Goal: Task Accomplishment & Management: Use online tool/utility

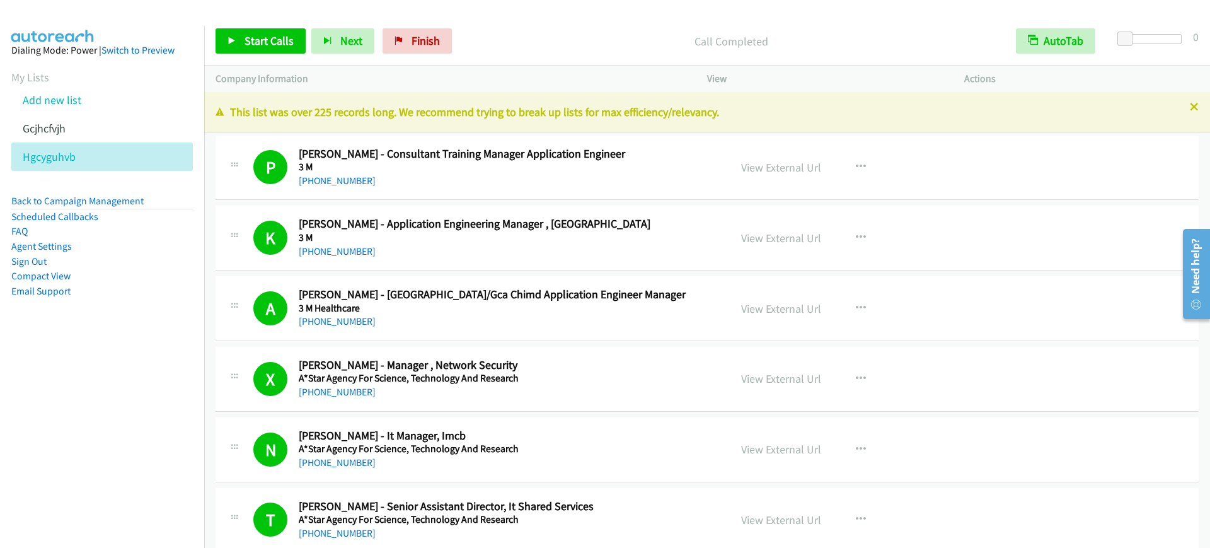
scroll to position [7089, 0]
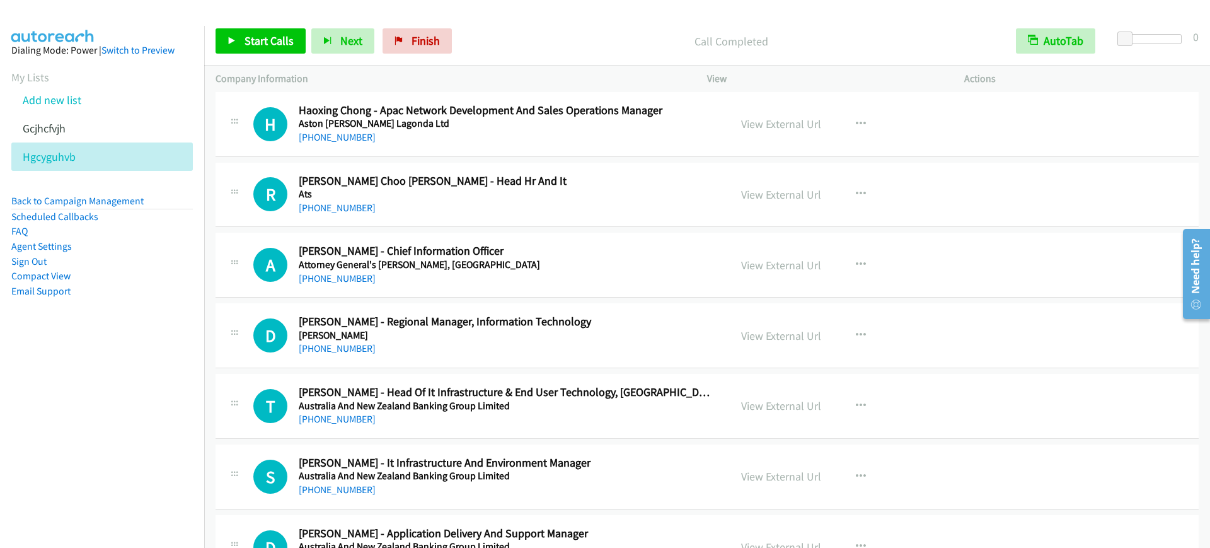
click at [522, 27] on div "Start Calls Pause Next Finish Call Completed AutoTab AutoTab 0" at bounding box center [707, 41] width 1006 height 49
click at [265, 35] on span "Start Calls" at bounding box center [268, 40] width 49 height 14
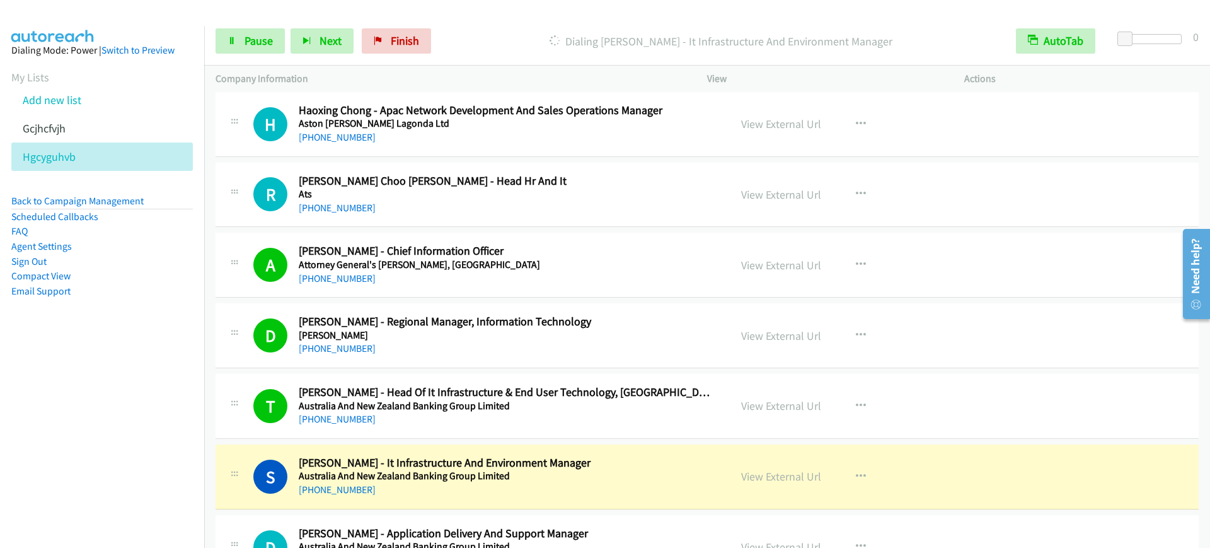
scroll to position [7325, 0]
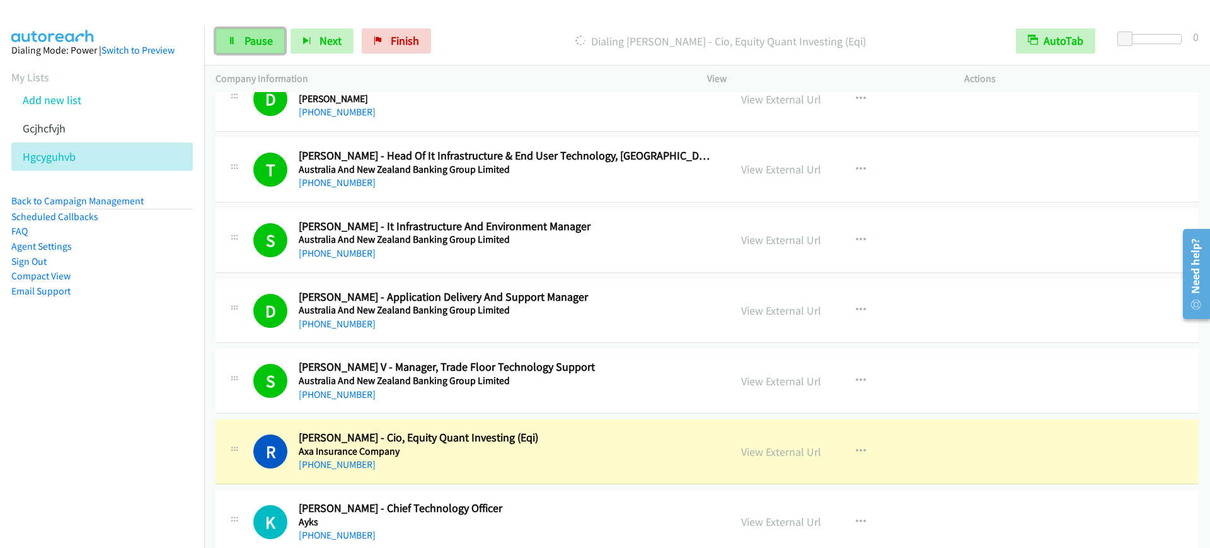
click at [239, 51] on link "Pause" at bounding box center [249, 40] width 69 height 25
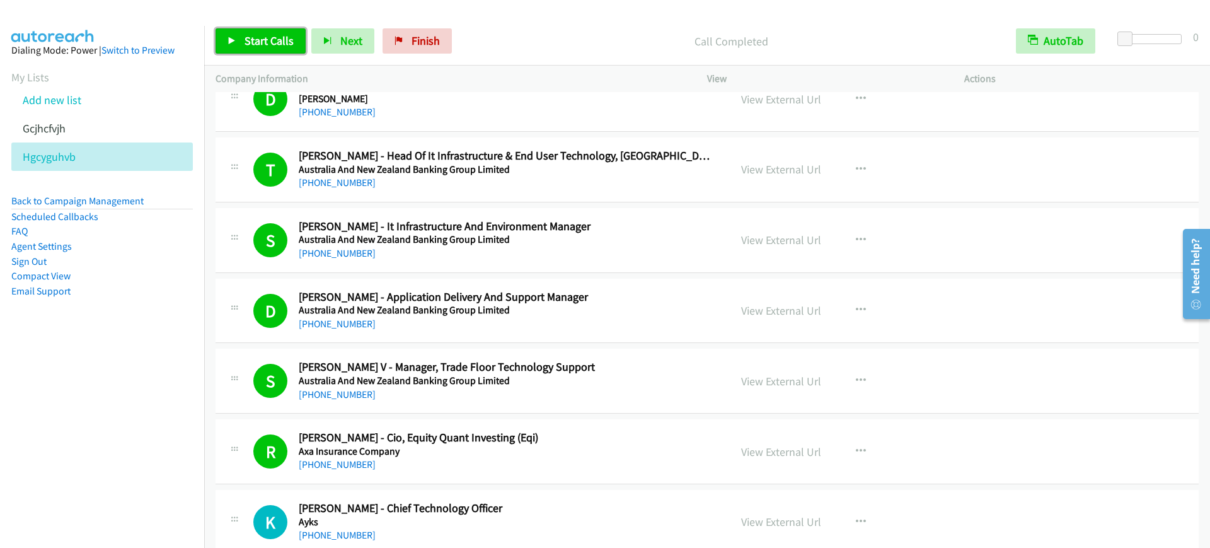
click at [257, 37] on span "Start Calls" at bounding box center [268, 40] width 49 height 14
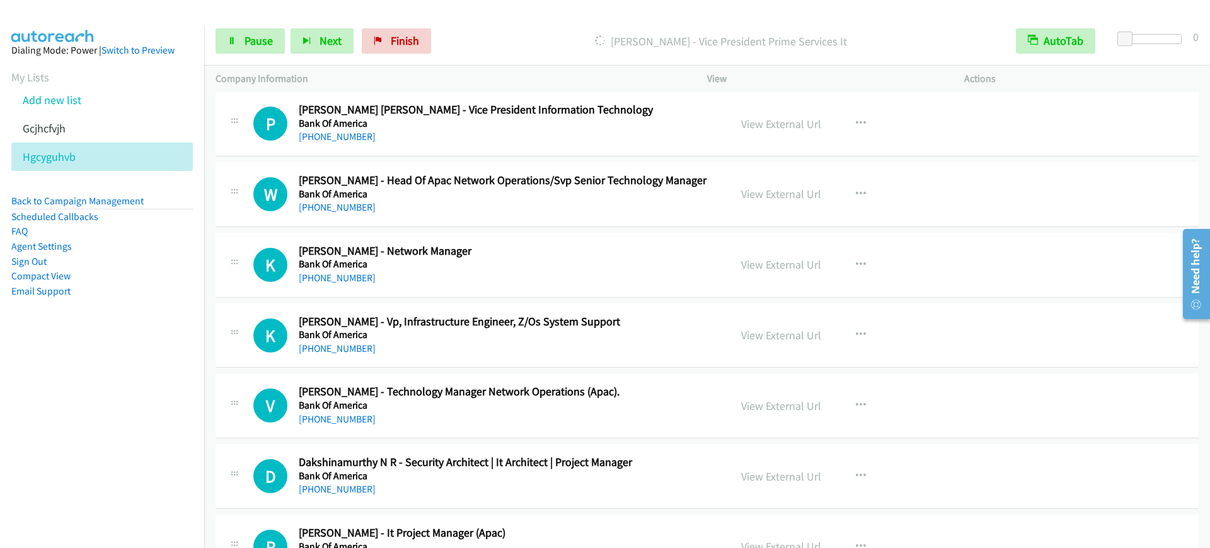
scroll to position [8349, 0]
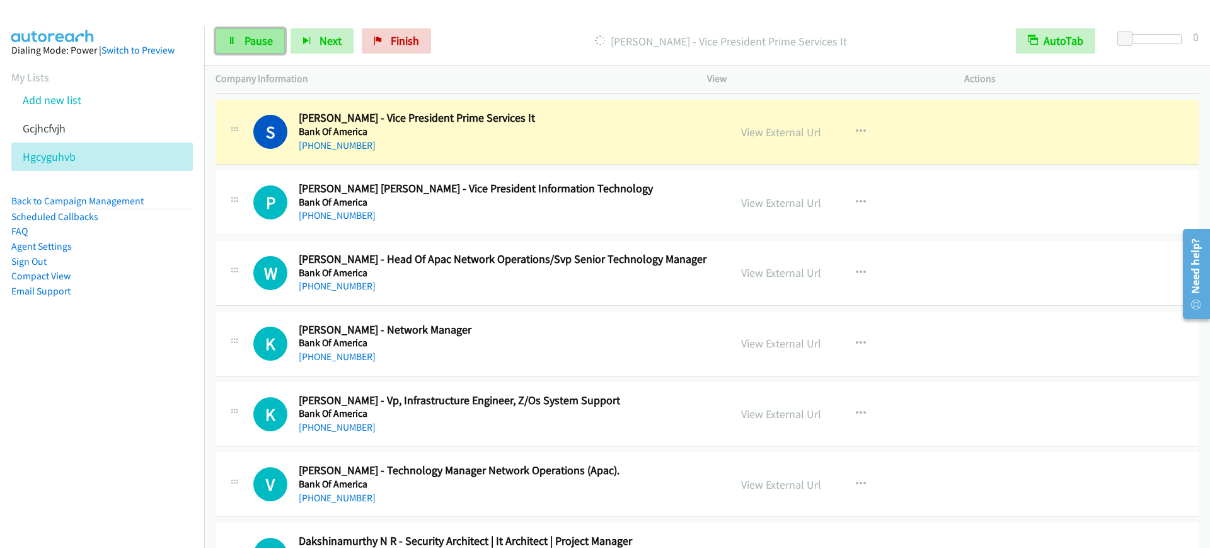
click at [254, 33] on span "Pause" at bounding box center [258, 40] width 28 height 14
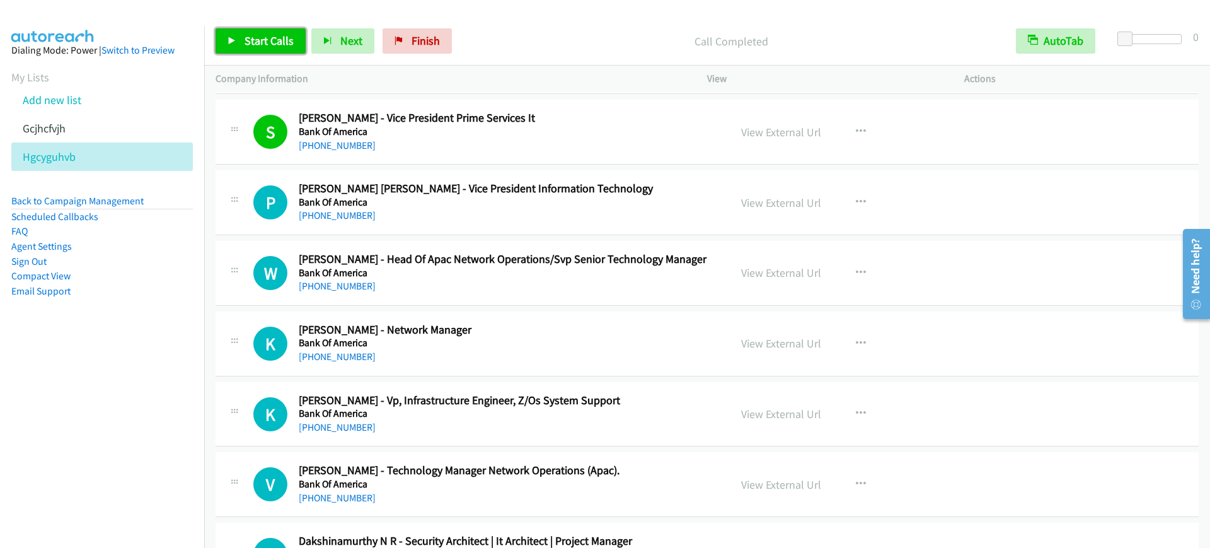
click at [263, 42] on span "Start Calls" at bounding box center [268, 40] width 49 height 14
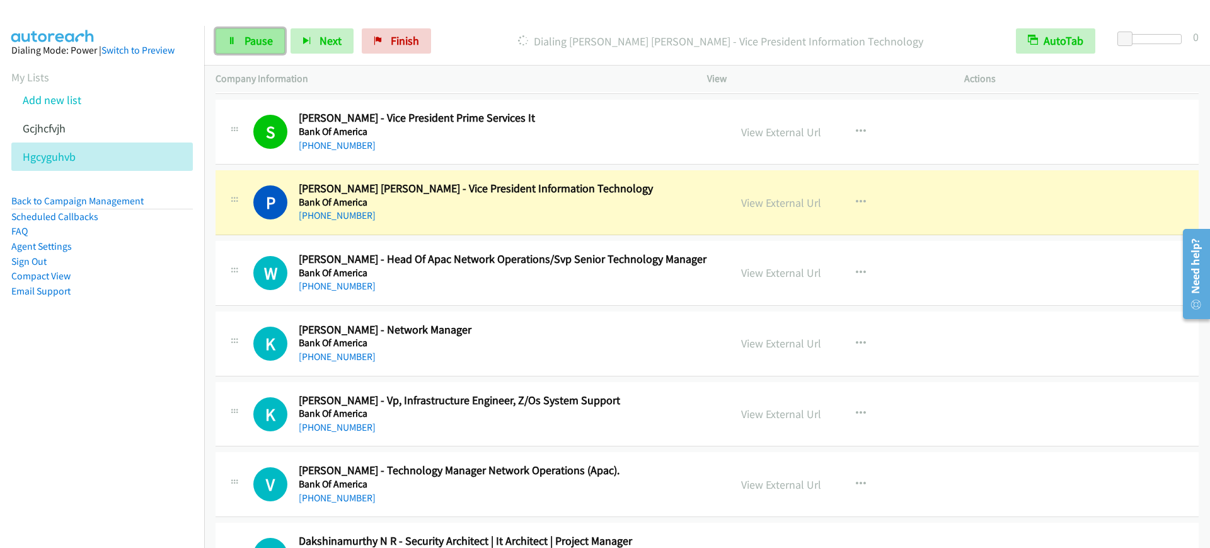
click at [236, 41] on link "Pause" at bounding box center [249, 40] width 69 height 25
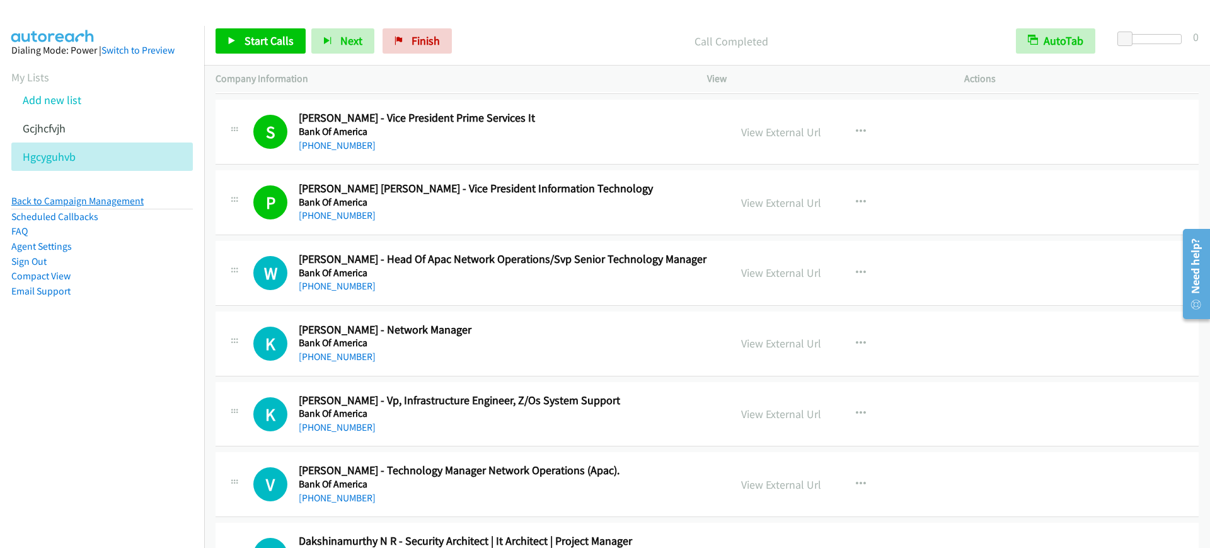
click at [114, 200] on link "Back to Campaign Management" at bounding box center [77, 201] width 132 height 12
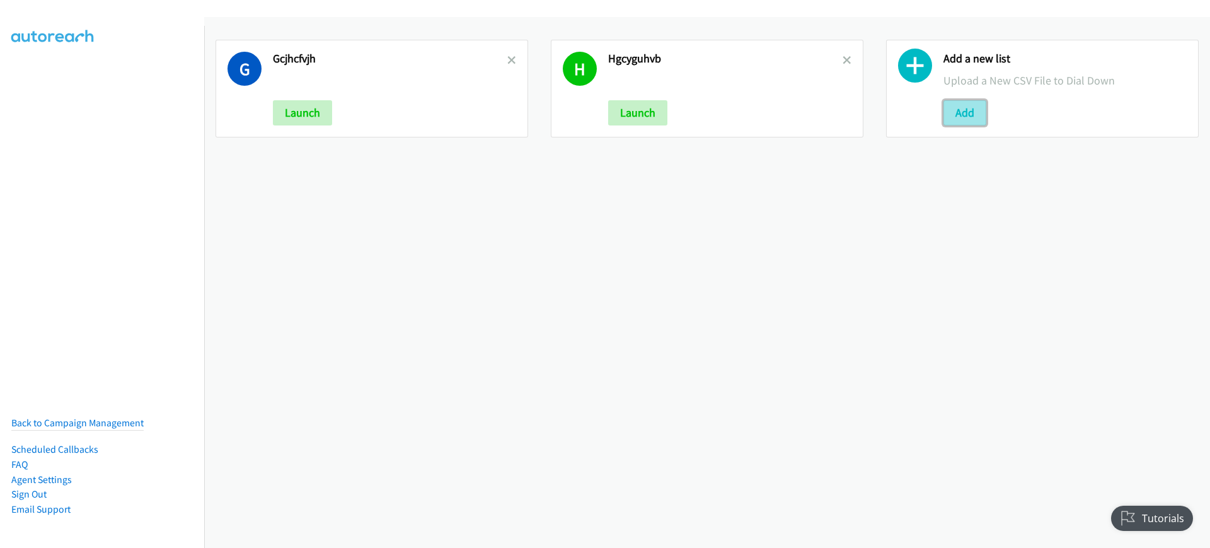
click at [953, 118] on button "Add" at bounding box center [964, 112] width 43 height 25
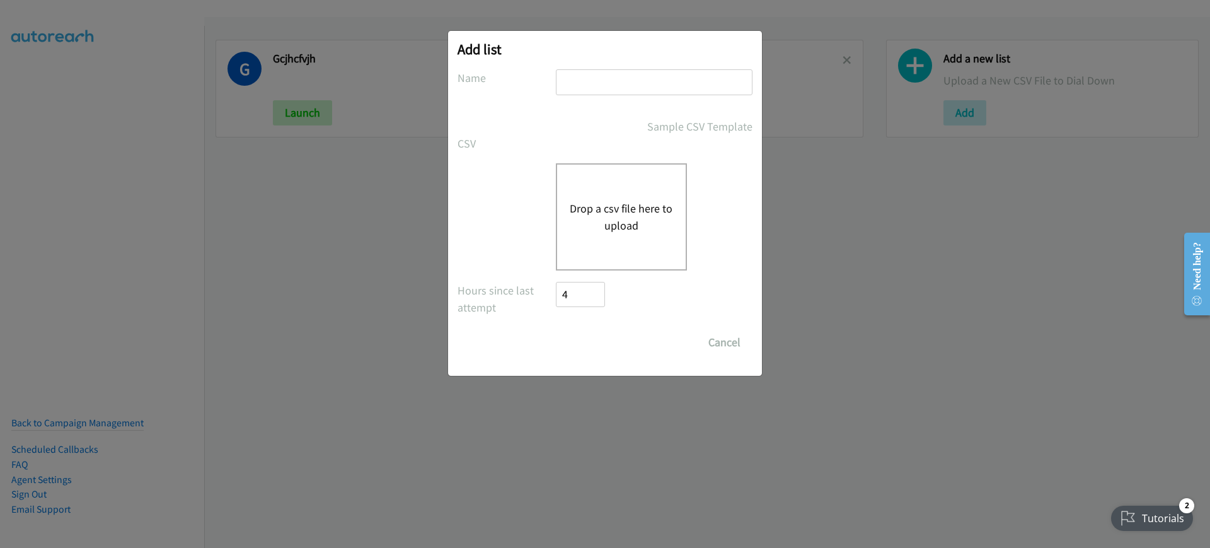
click at [590, 212] on button "Drop a csv file here to upload" at bounding box center [621, 217] width 103 height 34
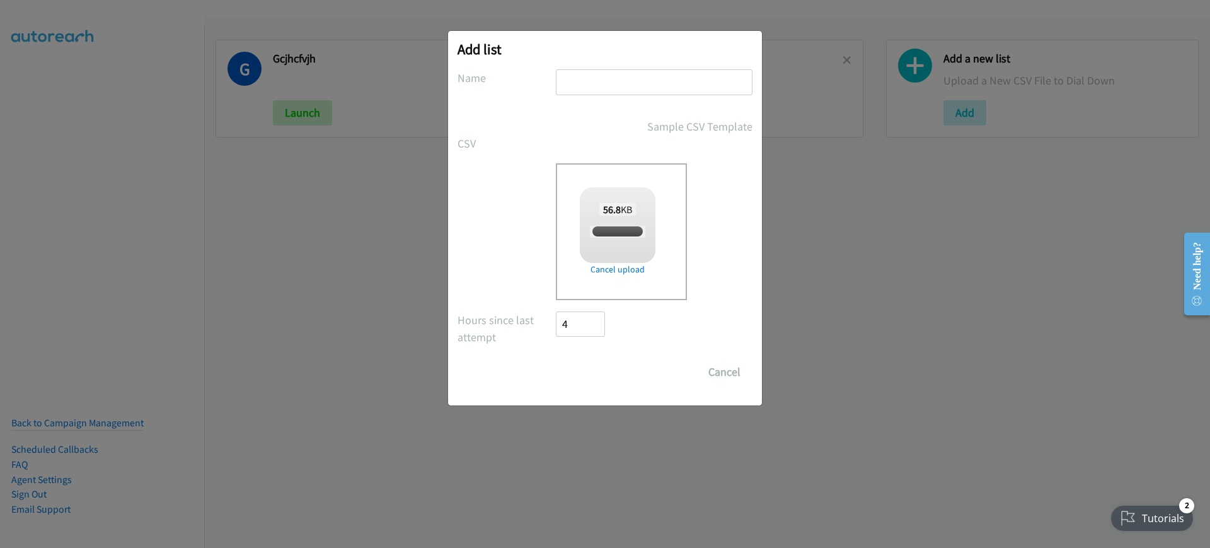
click at [610, 78] on input "text" at bounding box center [654, 82] width 197 height 26
checkbox input "true"
type input "trdtufvohkj"
click at [577, 368] on input "Save List" at bounding box center [589, 371] width 66 height 25
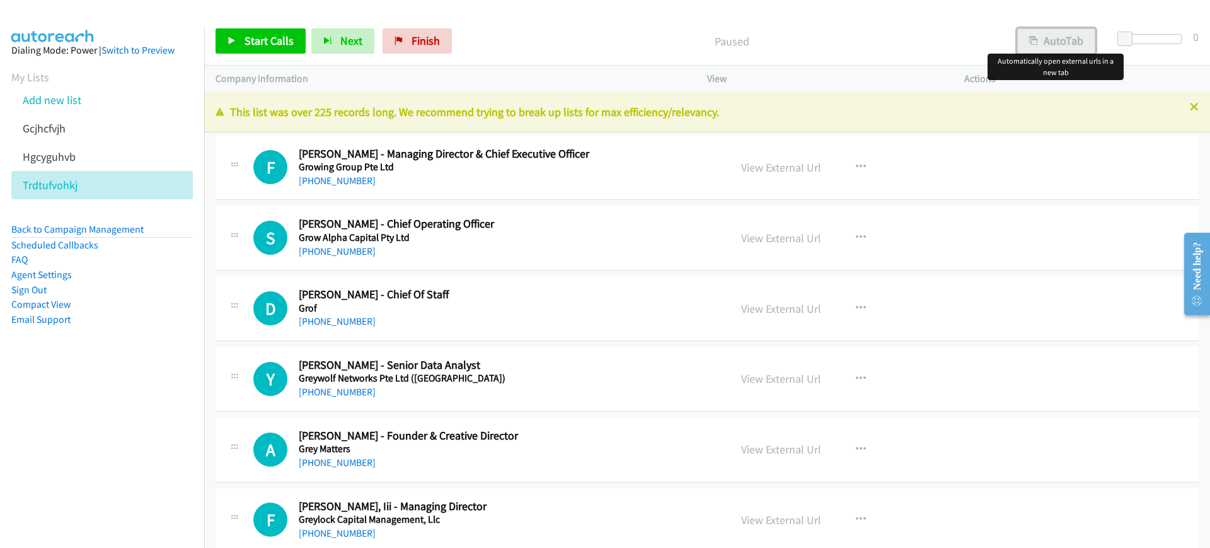
click at [1048, 38] on button "AutoTab" at bounding box center [1056, 40] width 78 height 25
click at [277, 45] on span "Start Calls" at bounding box center [268, 40] width 49 height 14
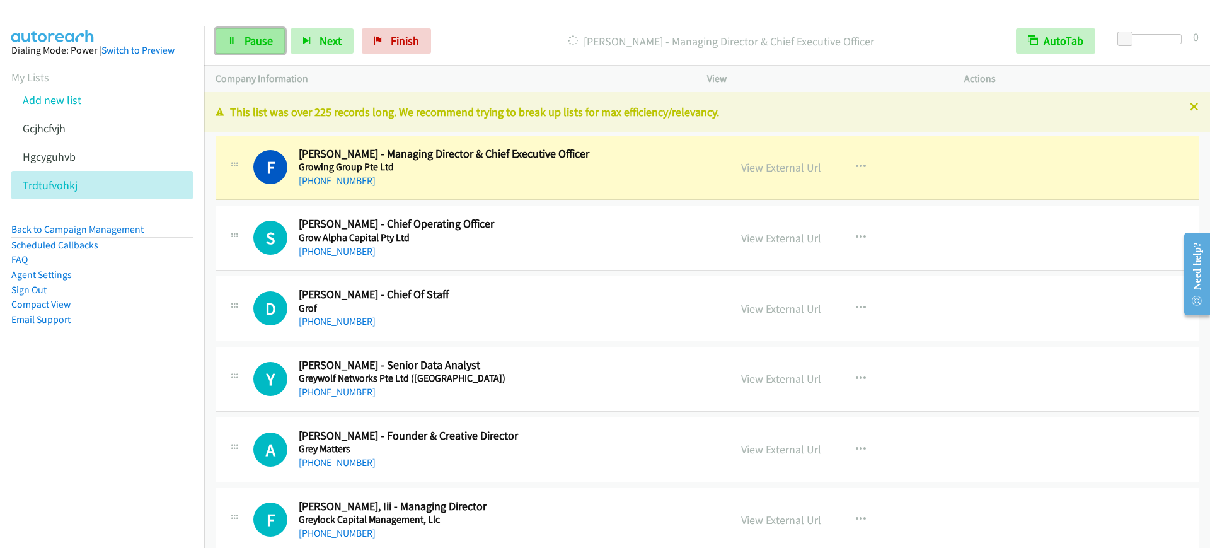
click at [236, 49] on link "Pause" at bounding box center [249, 40] width 69 height 25
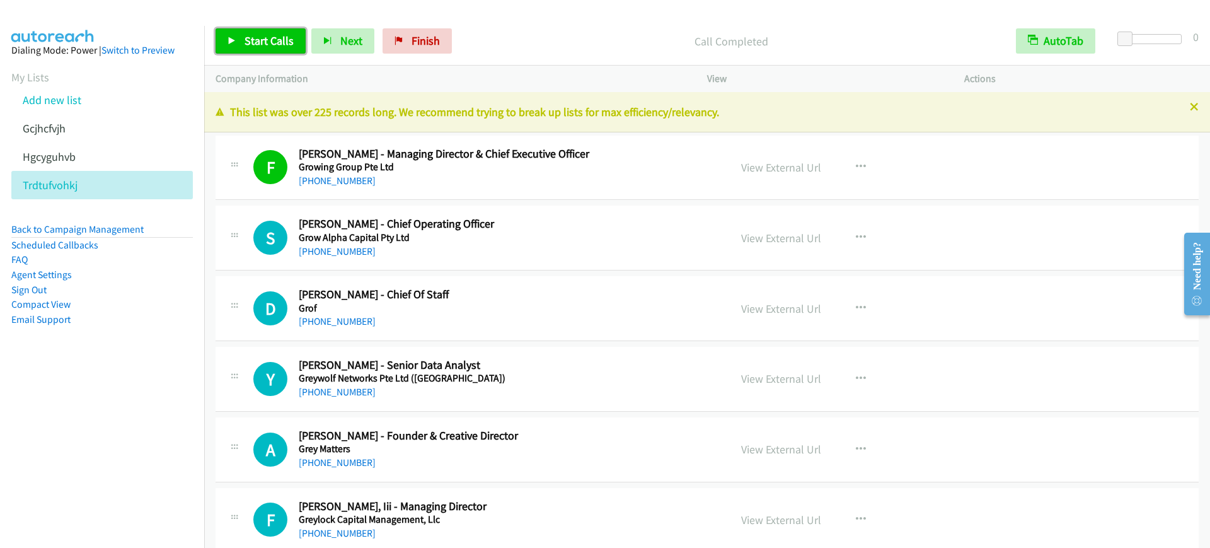
click at [253, 41] on span "Start Calls" at bounding box center [268, 40] width 49 height 14
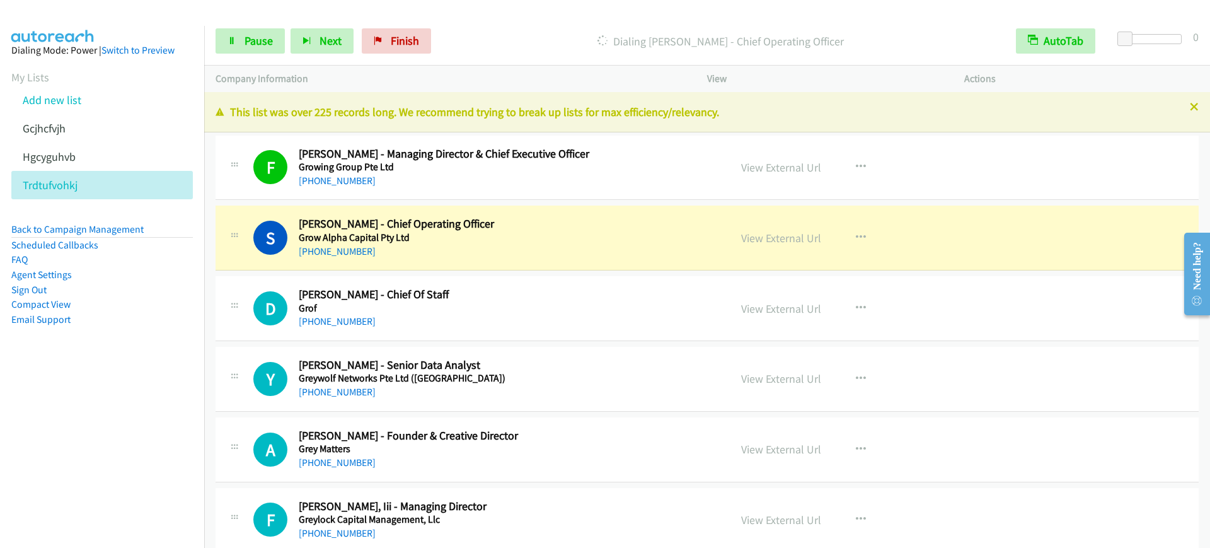
click at [498, 234] on h5 "Grow Alpha Capital Pty Ltd" at bounding box center [506, 237] width 414 height 13
click at [544, 192] on div "F Callback Scheduled Felicia Ngiam - Managing Director & Chief Executive Office…" at bounding box center [706, 167] width 983 height 65
click at [771, 157] on div "View External Url View External Url Schedule/Manage Callback Start Calls Here R…" at bounding box center [864, 168] width 268 height 42
click at [774, 167] on link "View External Url" at bounding box center [781, 167] width 80 height 14
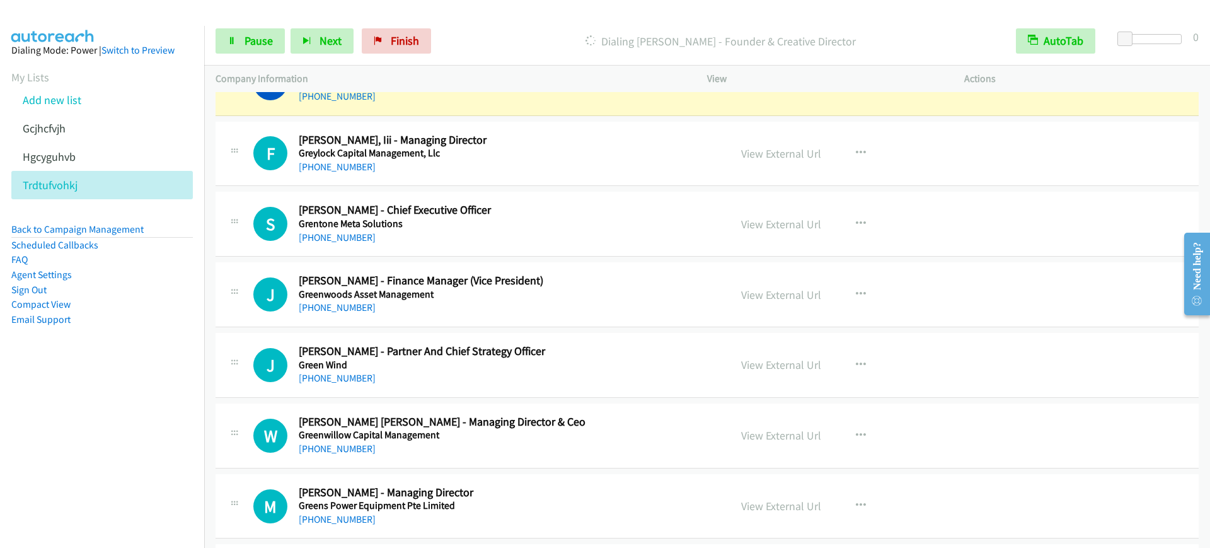
scroll to position [394, 0]
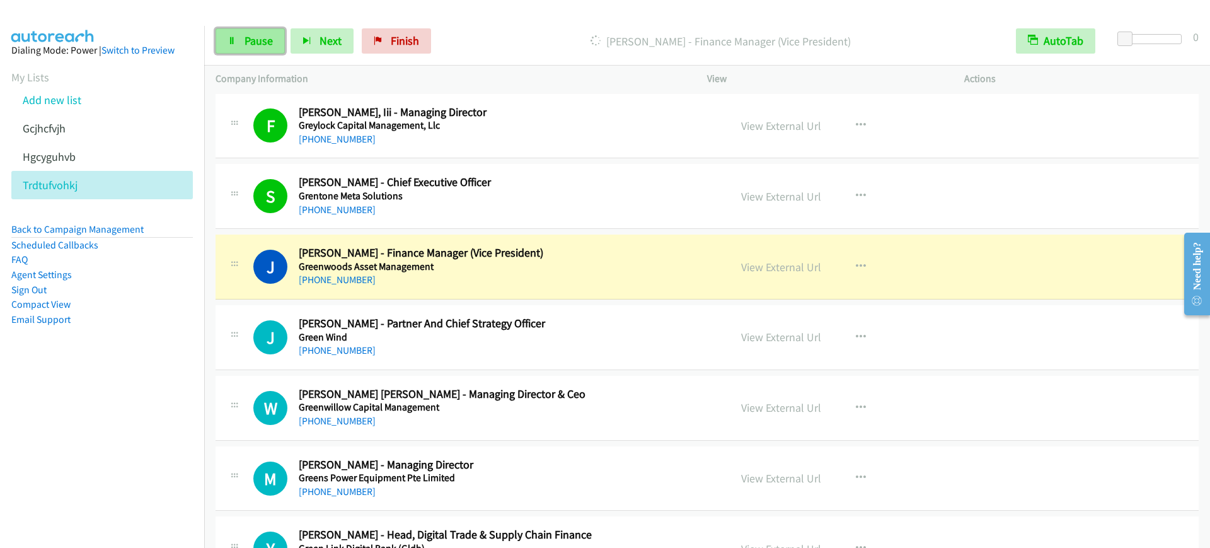
click at [260, 51] on link "Pause" at bounding box center [249, 40] width 69 height 25
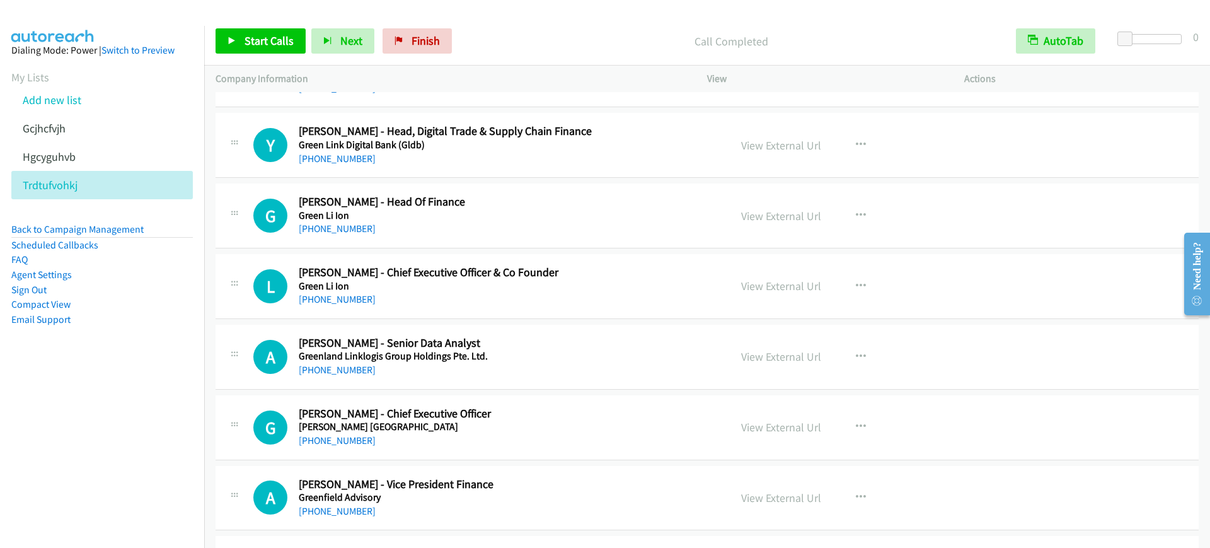
scroll to position [709, 0]
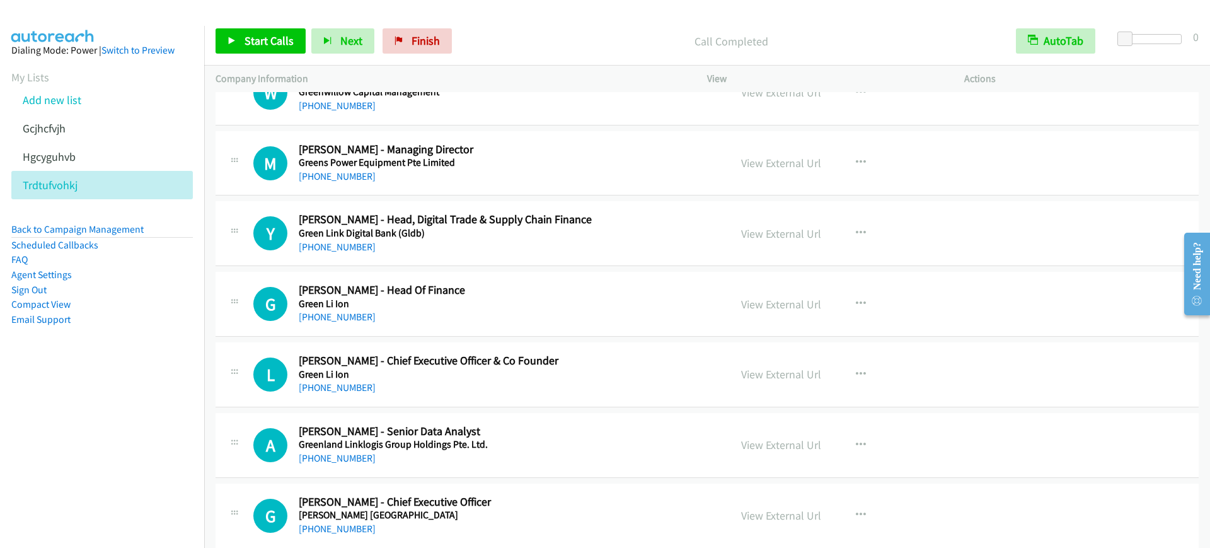
click at [289, 54] on div "Start Calls Pause Next Finish Call Completed AutoTab AutoTab 0" at bounding box center [707, 41] width 1006 height 49
click at [282, 28] on link "Start Calls" at bounding box center [260, 40] width 90 height 25
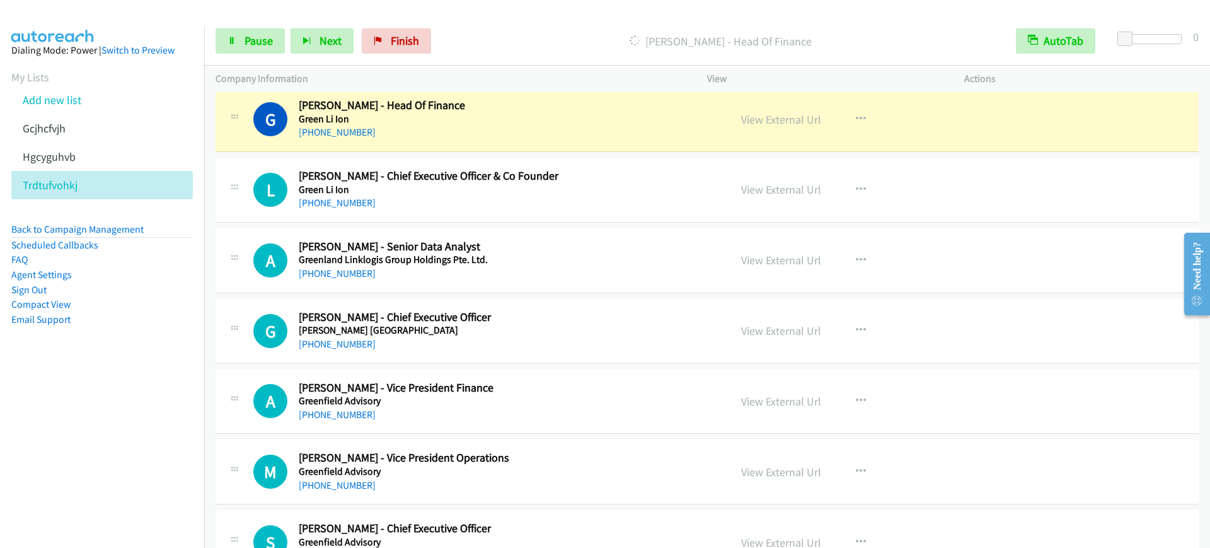
scroll to position [866, 0]
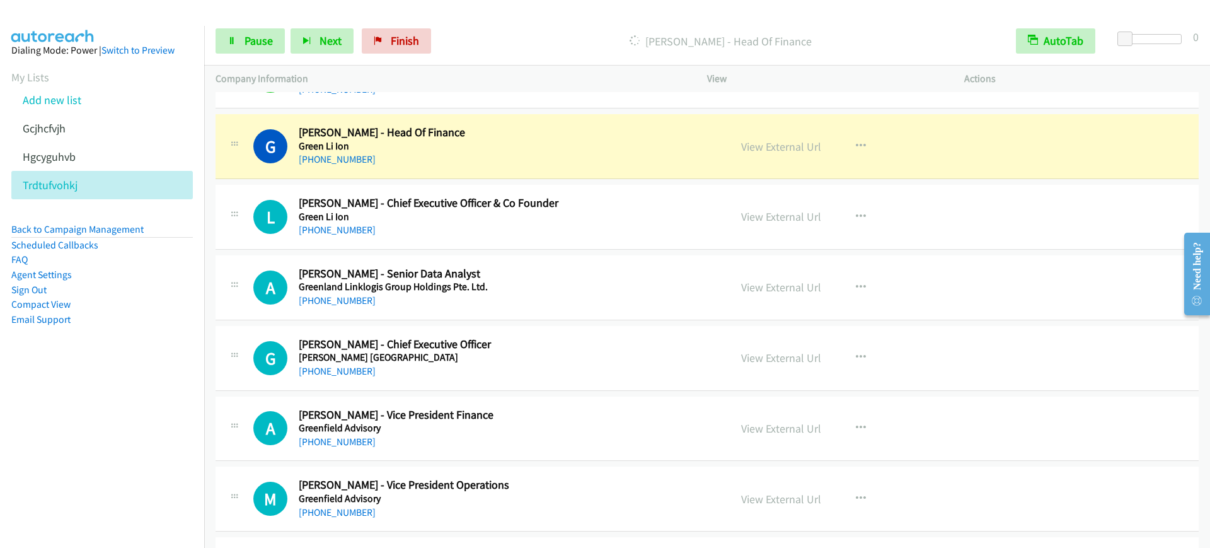
click at [544, 144] on h5 "Green Li Ion" at bounding box center [506, 146] width 414 height 13
click at [484, 160] on div "+65 9863 7344" at bounding box center [506, 159] width 414 height 15
click at [235, 38] on icon at bounding box center [231, 41] width 9 height 9
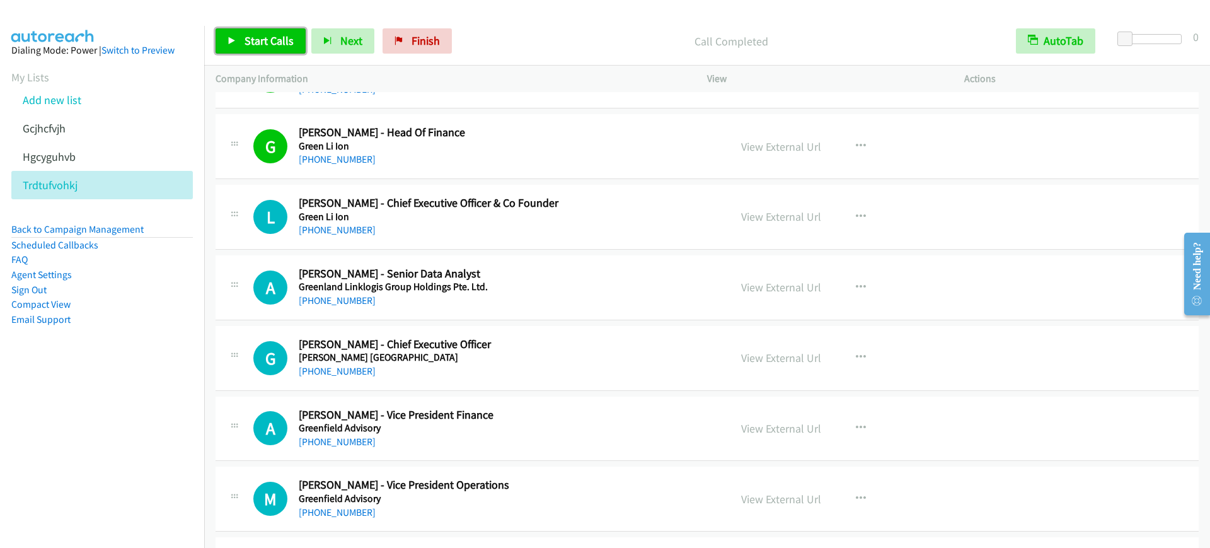
click at [268, 49] on link "Start Calls" at bounding box center [260, 40] width 90 height 25
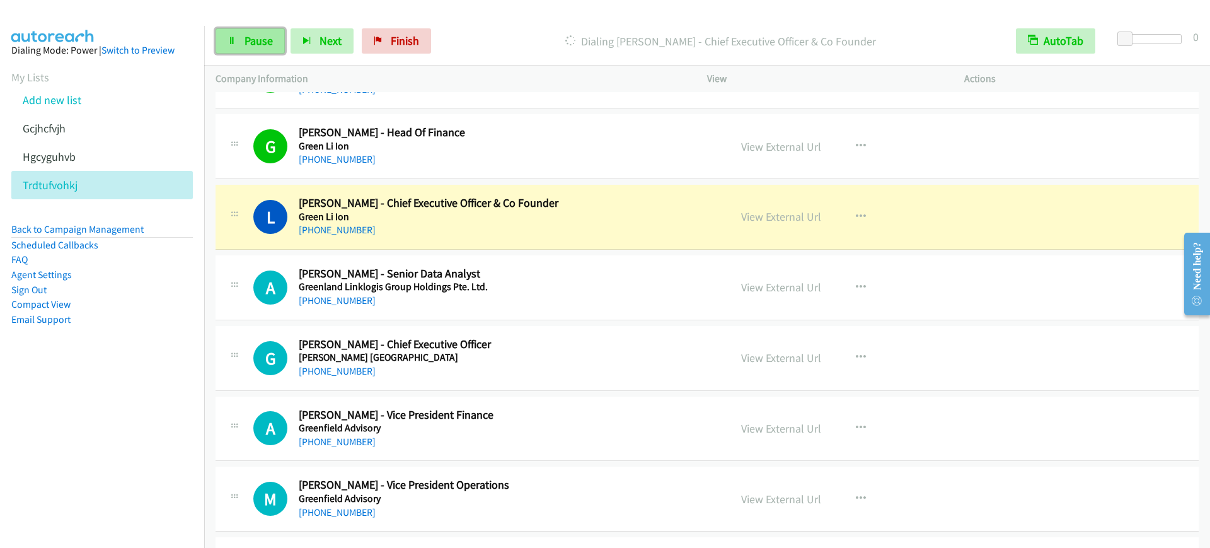
click at [260, 31] on link "Pause" at bounding box center [249, 40] width 69 height 25
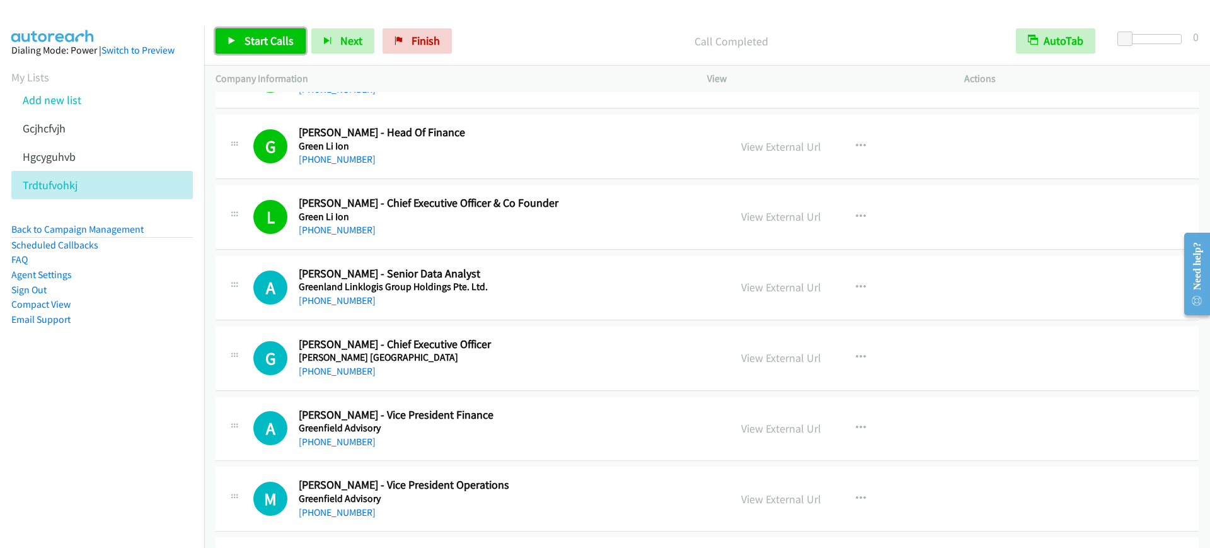
click at [280, 33] on span "Start Calls" at bounding box center [268, 40] width 49 height 14
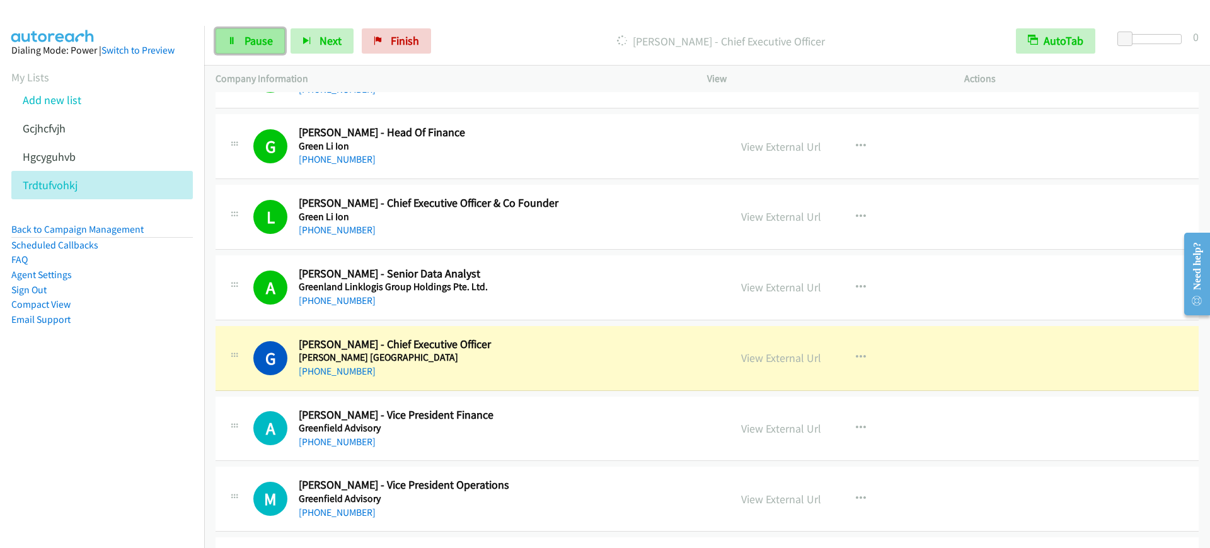
click at [228, 37] on icon at bounding box center [231, 41] width 9 height 9
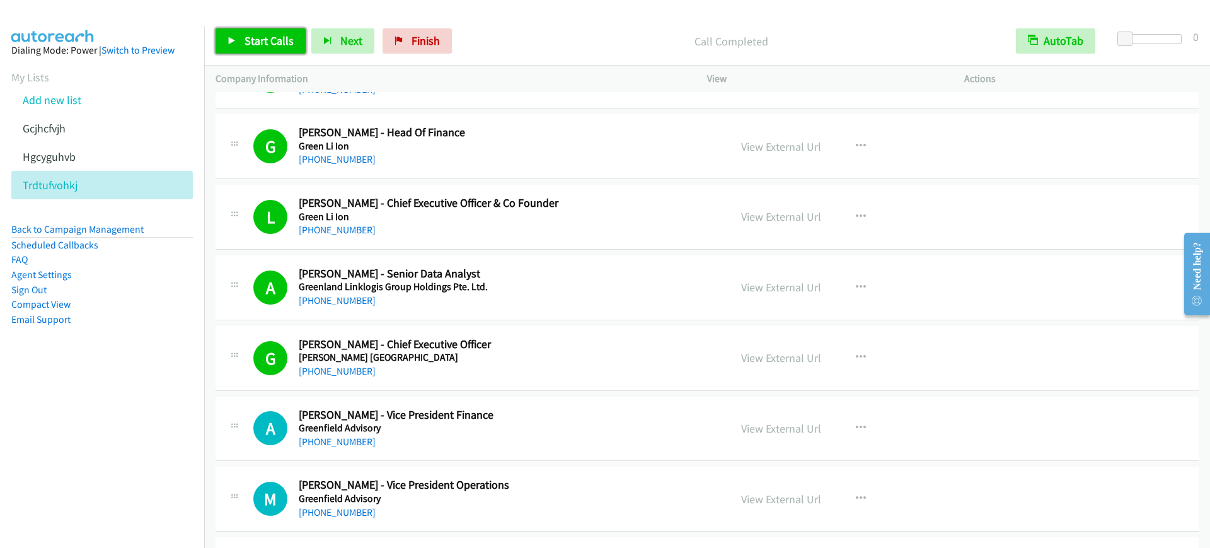
click at [236, 38] on link "Start Calls" at bounding box center [260, 40] width 90 height 25
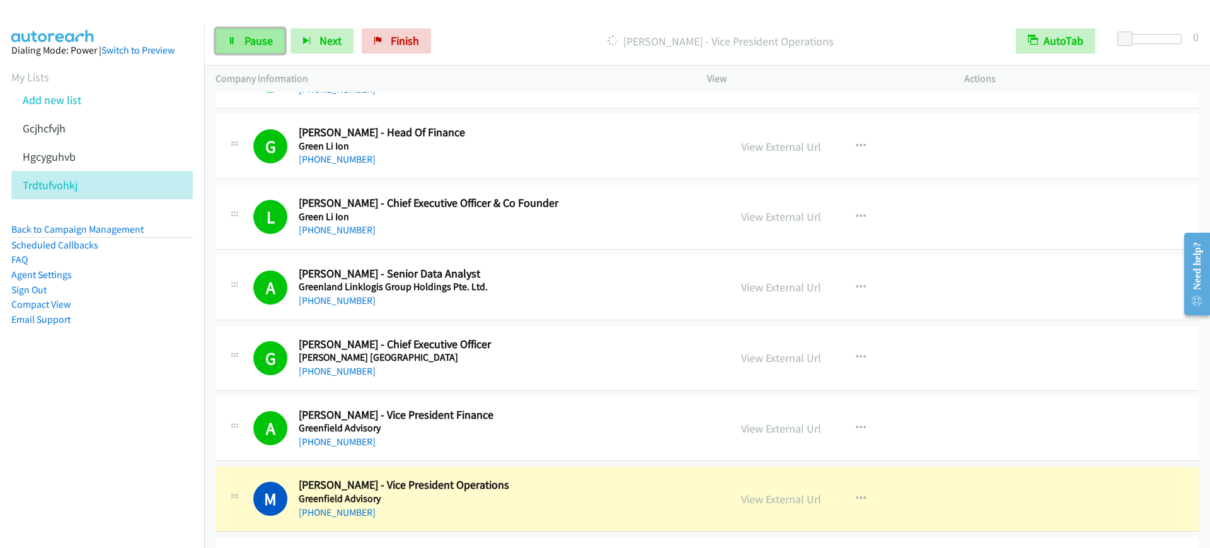
click at [246, 41] on span "Pause" at bounding box center [258, 40] width 28 height 14
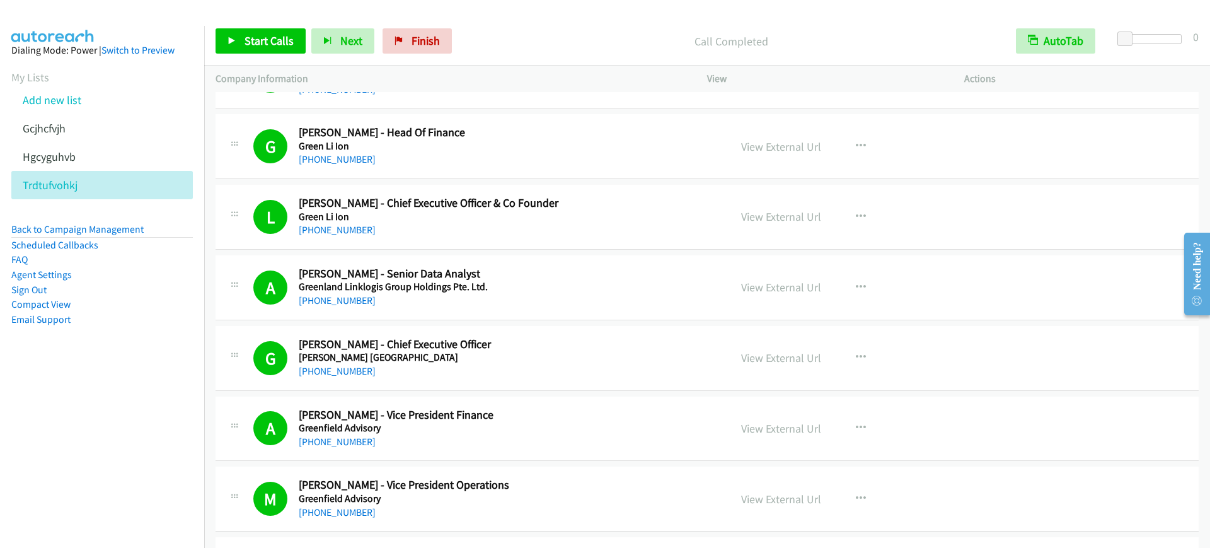
click at [524, 293] on div "+65 9373 4000" at bounding box center [506, 300] width 414 height 15
click at [795, 360] on link "View External Url" at bounding box center [781, 357] width 80 height 14
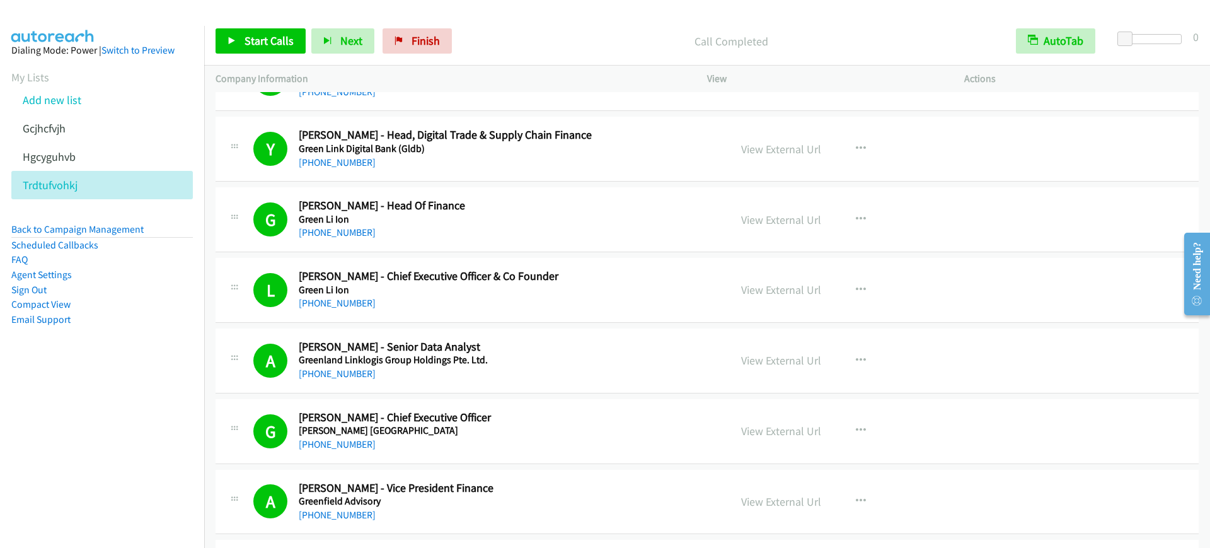
scroll to position [551, 0]
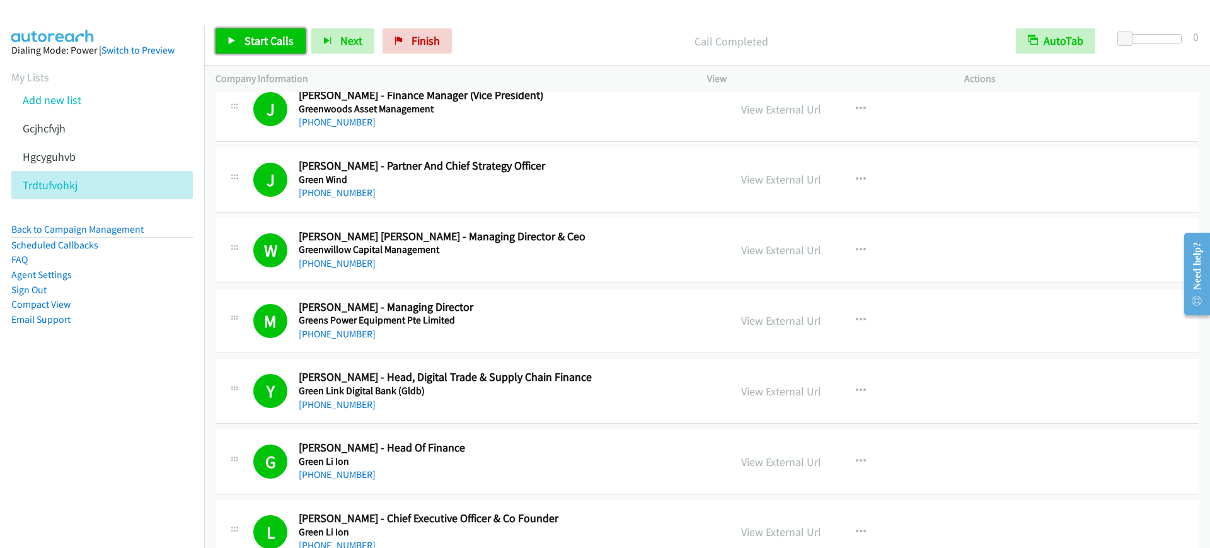
click at [241, 49] on link "Start Calls" at bounding box center [260, 40] width 90 height 25
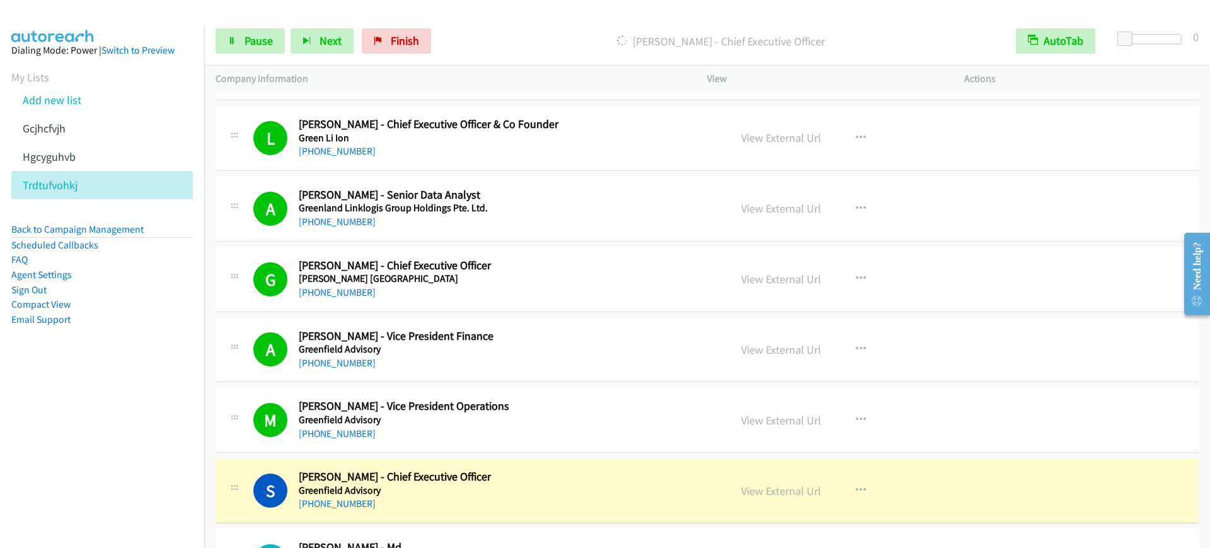
scroll to position [1260, 0]
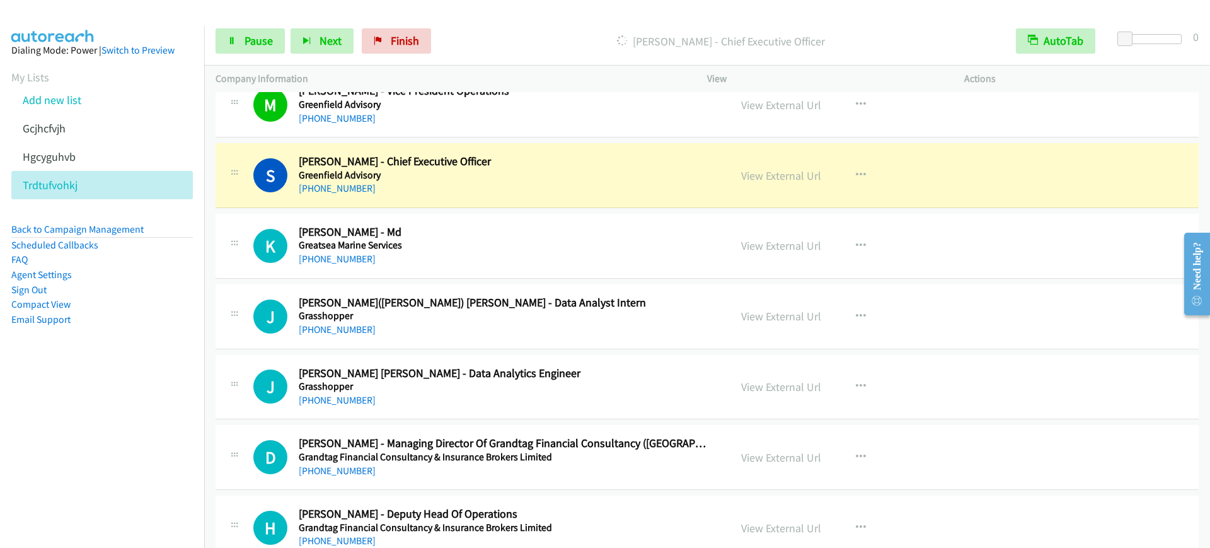
click at [506, 177] on h5 "Greenfield Advisory" at bounding box center [506, 175] width 414 height 13
click at [238, 38] on link "Pause" at bounding box center [249, 40] width 69 height 25
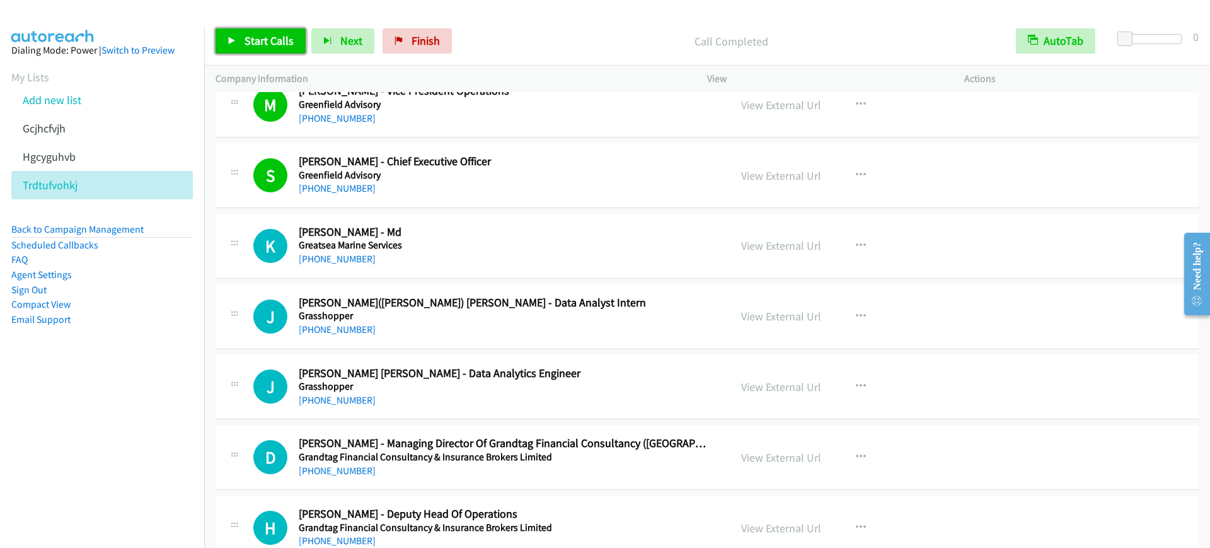
click at [265, 38] on span "Start Calls" at bounding box center [268, 40] width 49 height 14
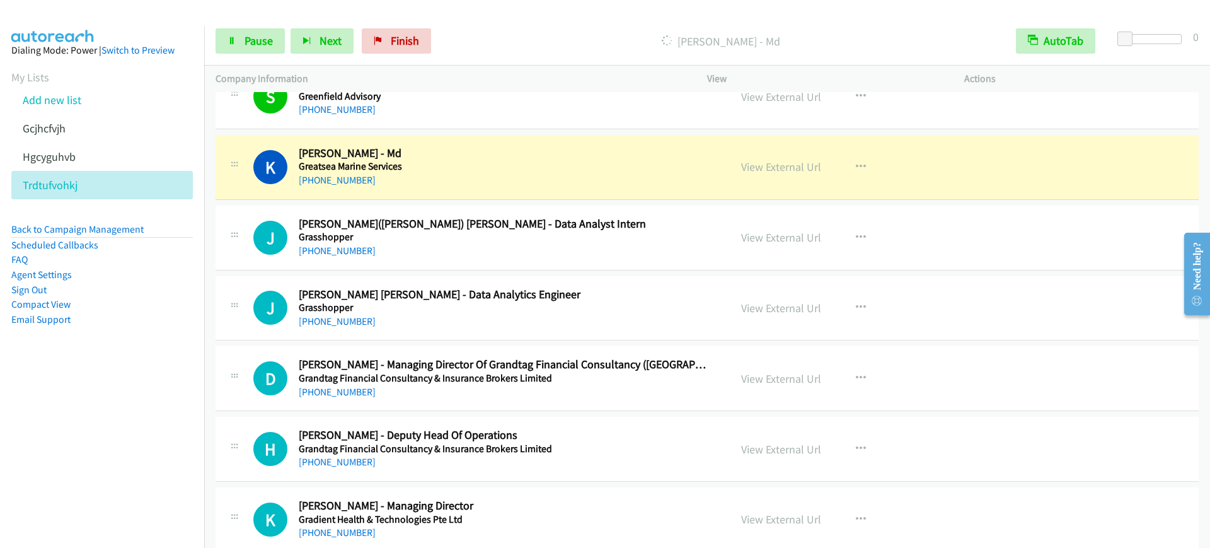
scroll to position [1418, 0]
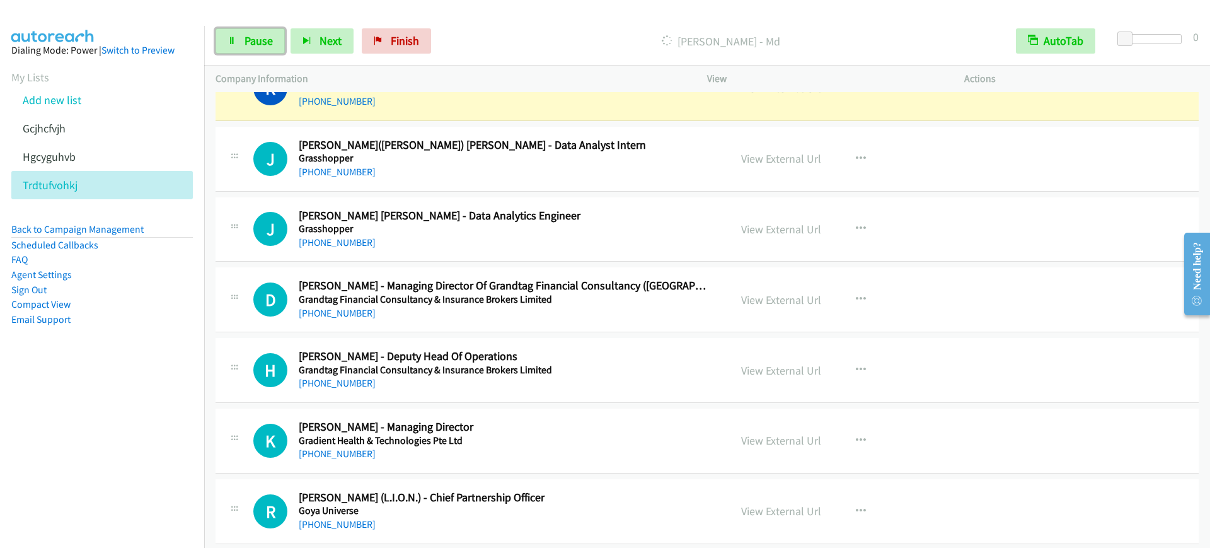
drag, startPoint x: 243, startPoint y: 33, endPoint x: 277, endPoint y: 59, distance: 43.1
click at [243, 33] on link "Pause" at bounding box center [249, 40] width 69 height 25
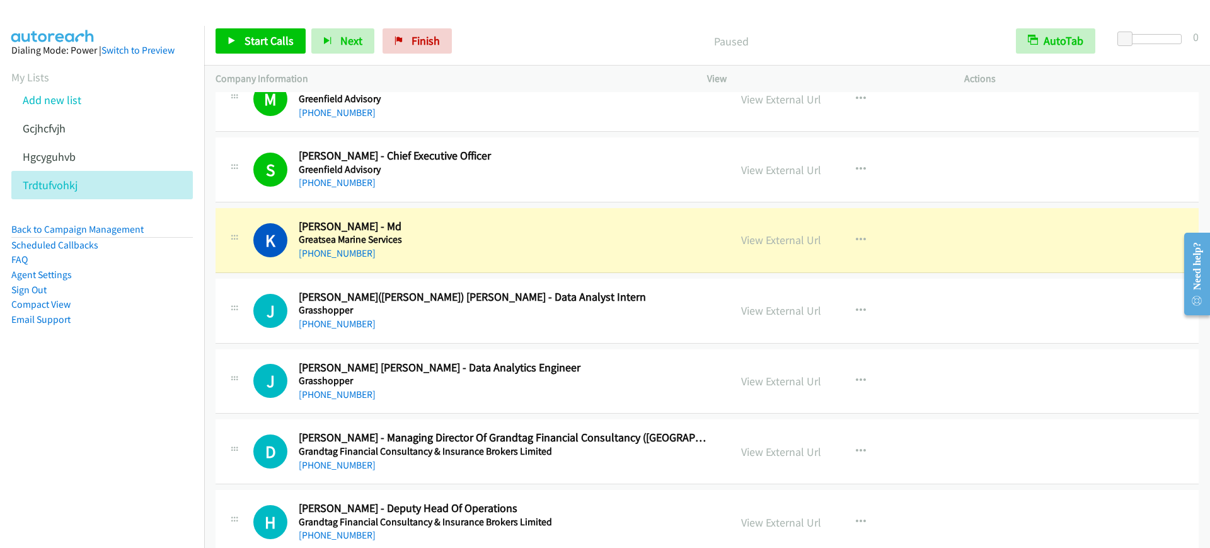
scroll to position [1260, 0]
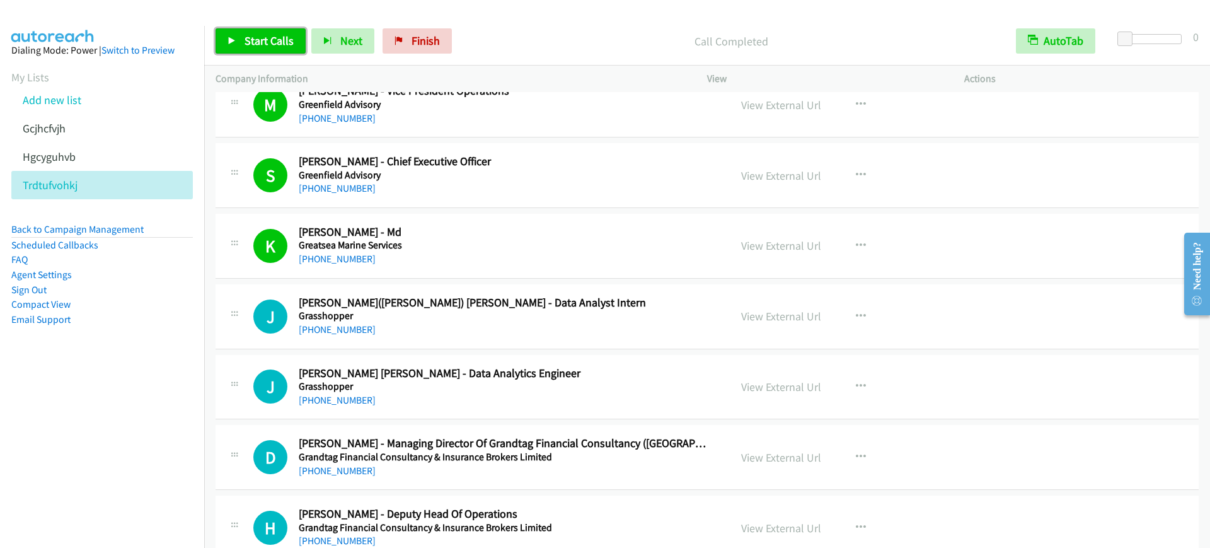
click at [259, 52] on link "Start Calls" at bounding box center [260, 40] width 90 height 25
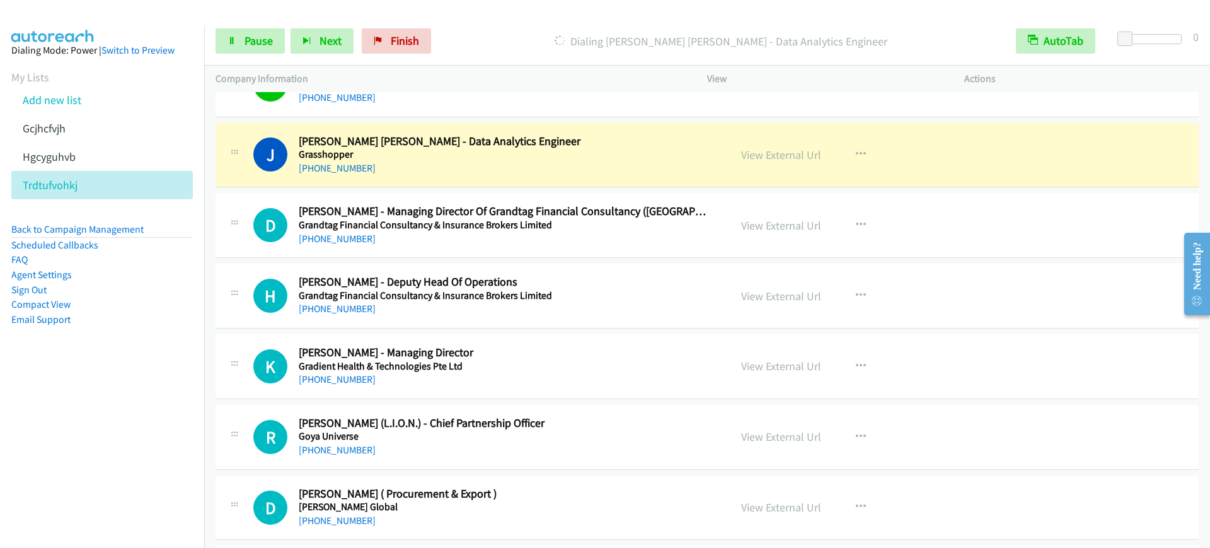
scroll to position [1496, 0]
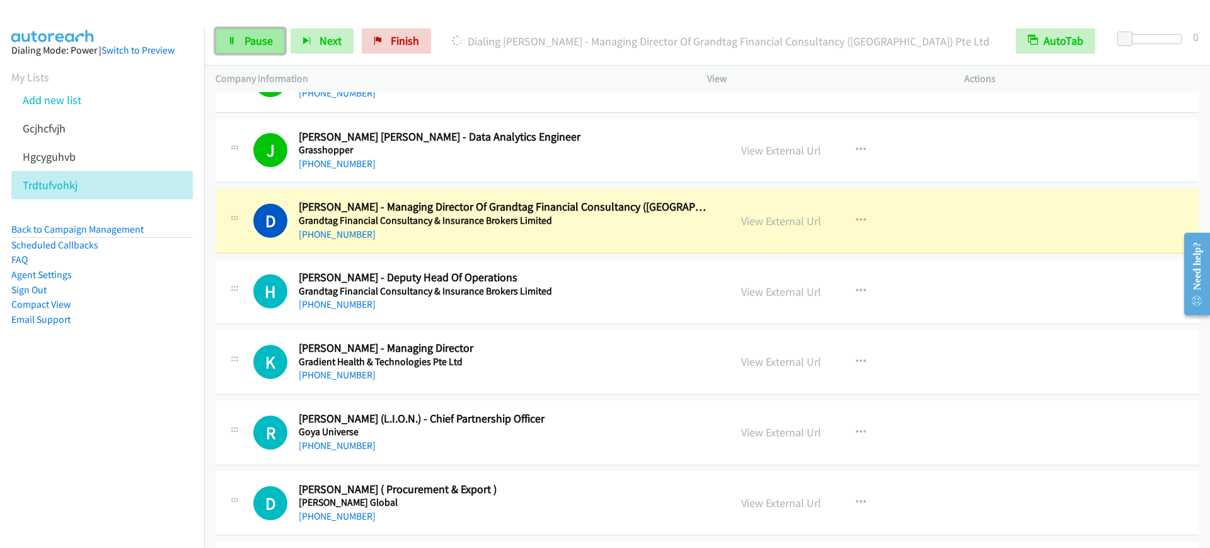
click at [249, 43] on span "Pause" at bounding box center [258, 40] width 28 height 14
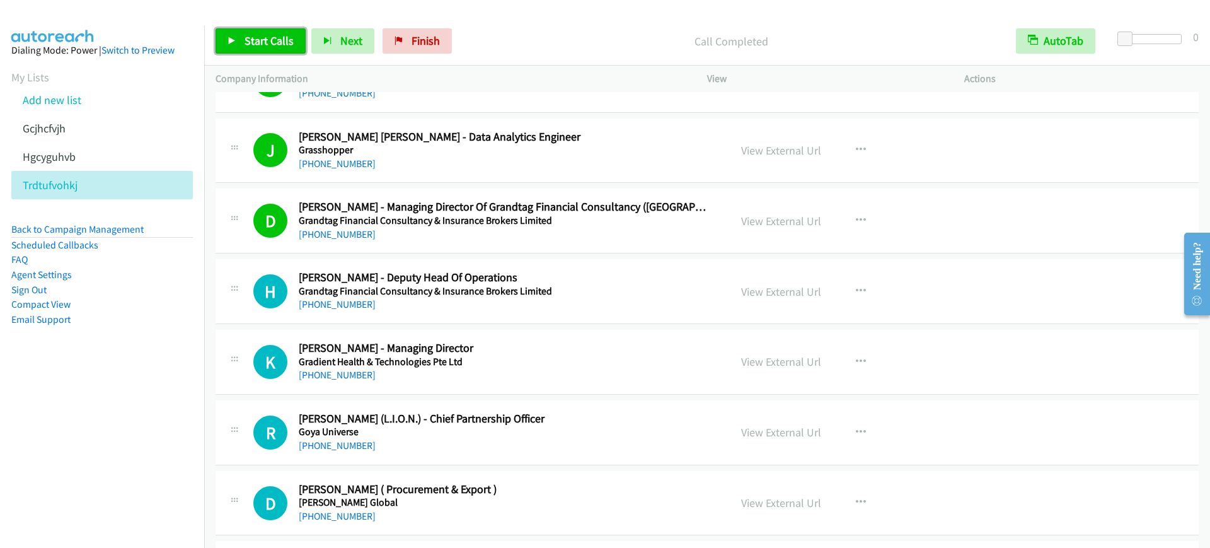
click at [260, 47] on span "Start Calls" at bounding box center [268, 40] width 49 height 14
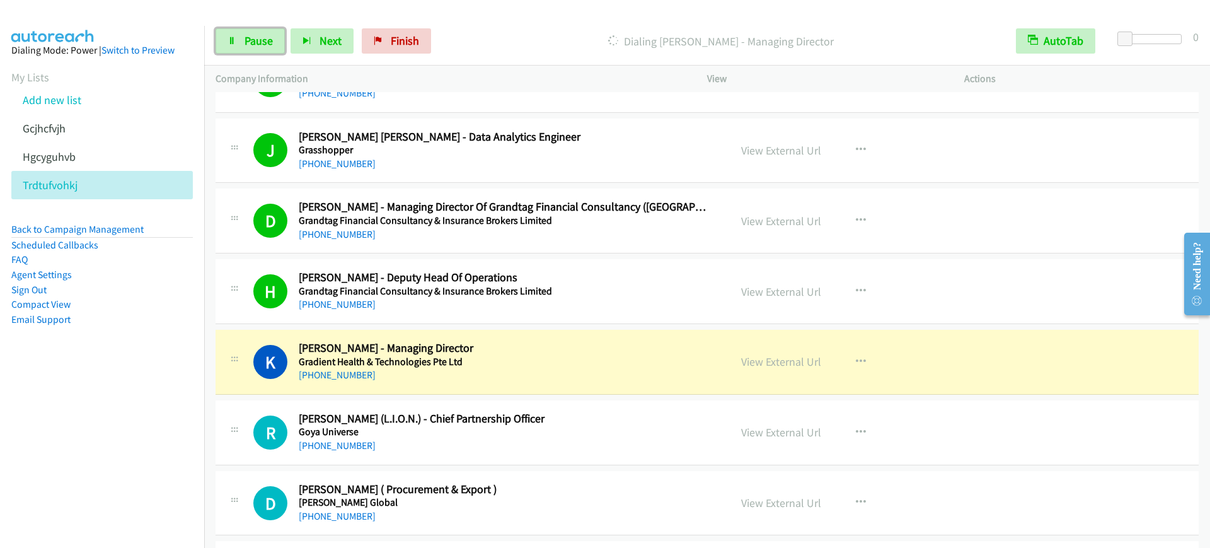
drag, startPoint x: 243, startPoint y: 41, endPoint x: 267, endPoint y: 55, distance: 27.7
click at [243, 41] on link "Pause" at bounding box center [249, 40] width 69 height 25
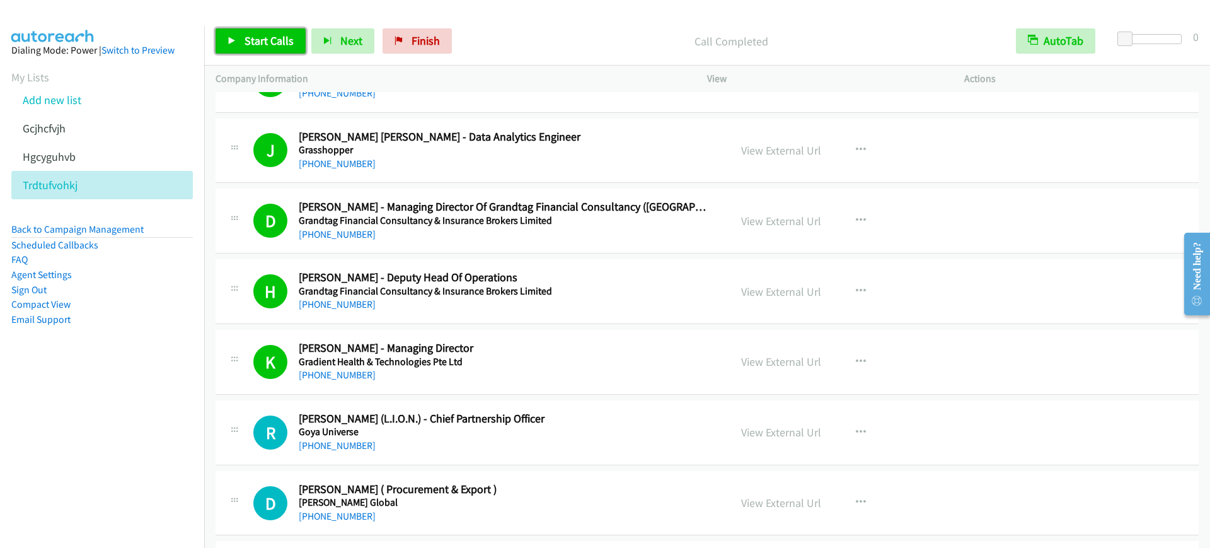
click at [268, 37] on span "Start Calls" at bounding box center [268, 40] width 49 height 14
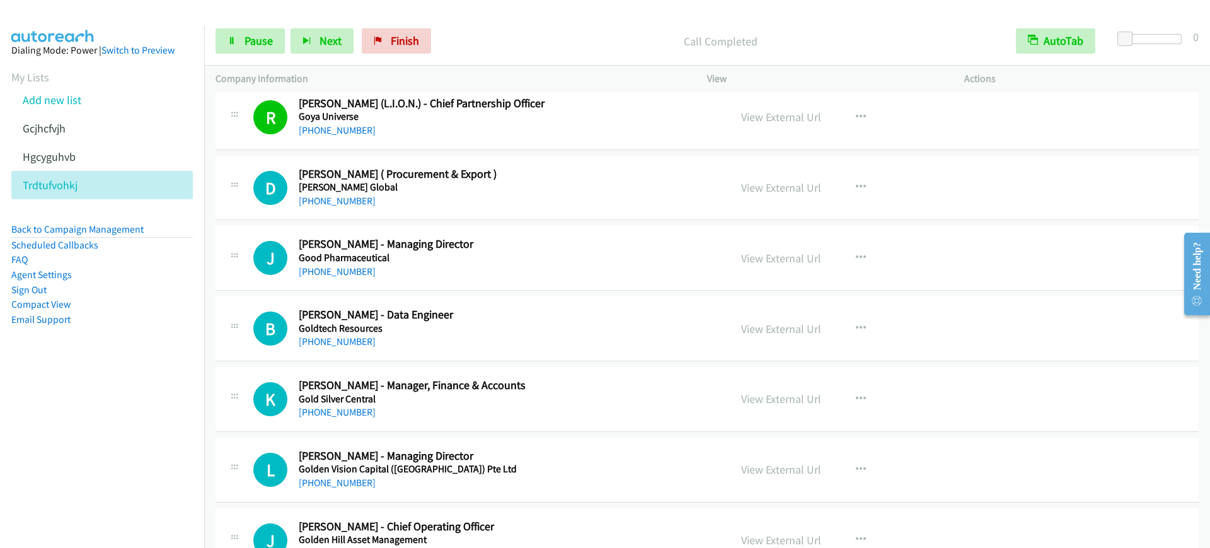
scroll to position [1890, 0]
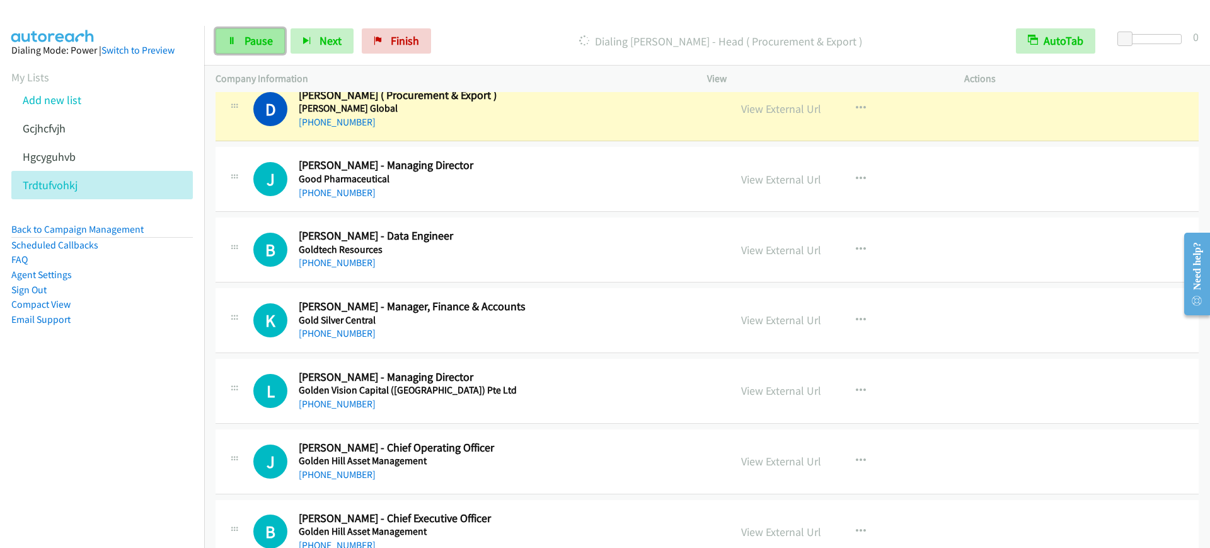
click at [256, 33] on span "Pause" at bounding box center [258, 40] width 28 height 14
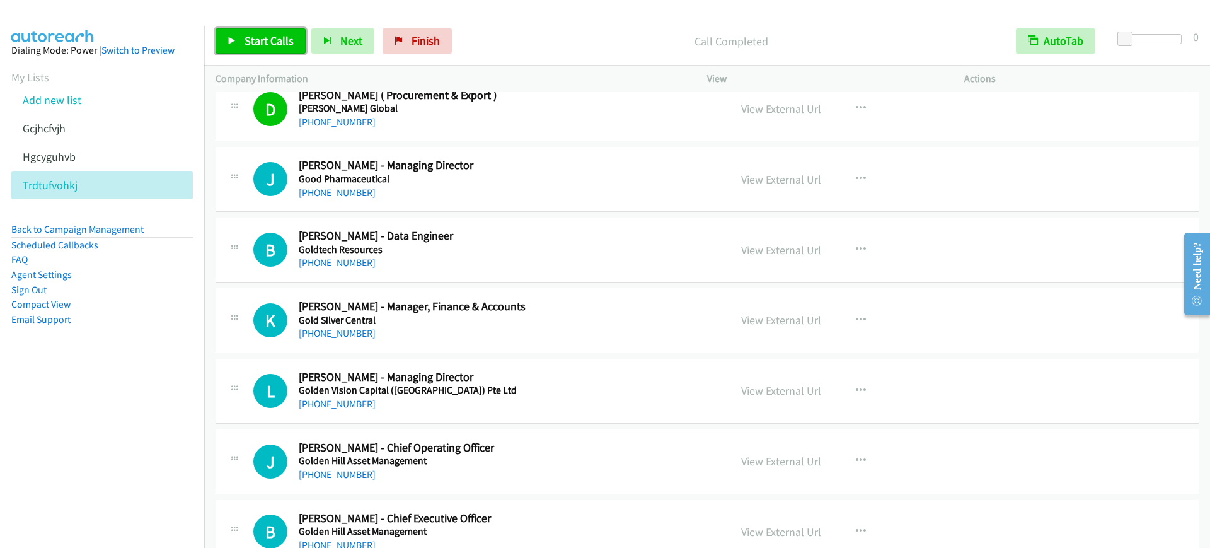
click at [270, 33] on span "Start Calls" at bounding box center [268, 40] width 49 height 14
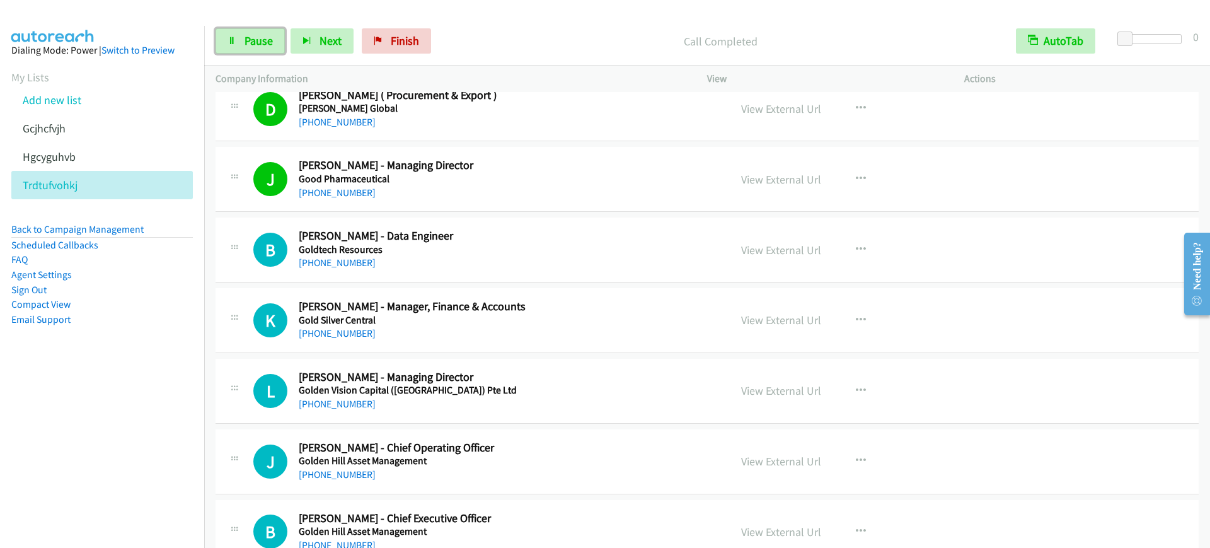
click at [247, 43] on span "Pause" at bounding box center [258, 40] width 28 height 14
drag, startPoint x: 580, startPoint y: 188, endPoint x: 603, endPoint y: 185, distance: 23.4
click at [580, 188] on div "+65 9129 9039" at bounding box center [506, 192] width 414 height 15
click at [539, 173] on h5 "Good Pharmaceutical" at bounding box center [506, 179] width 414 height 13
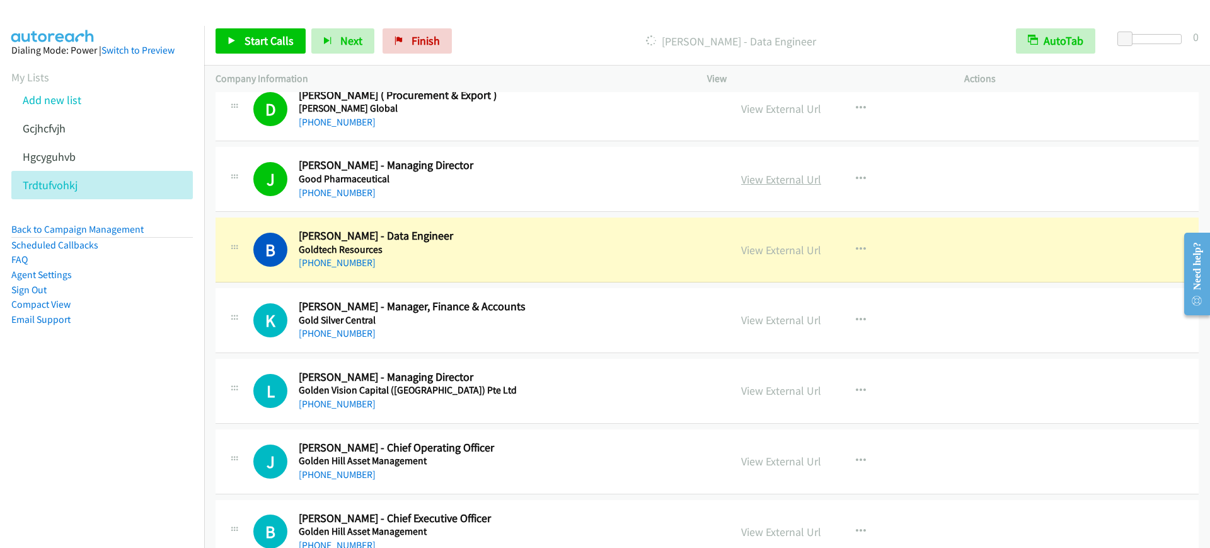
click at [783, 183] on link "View External Url" at bounding box center [781, 179] width 80 height 14
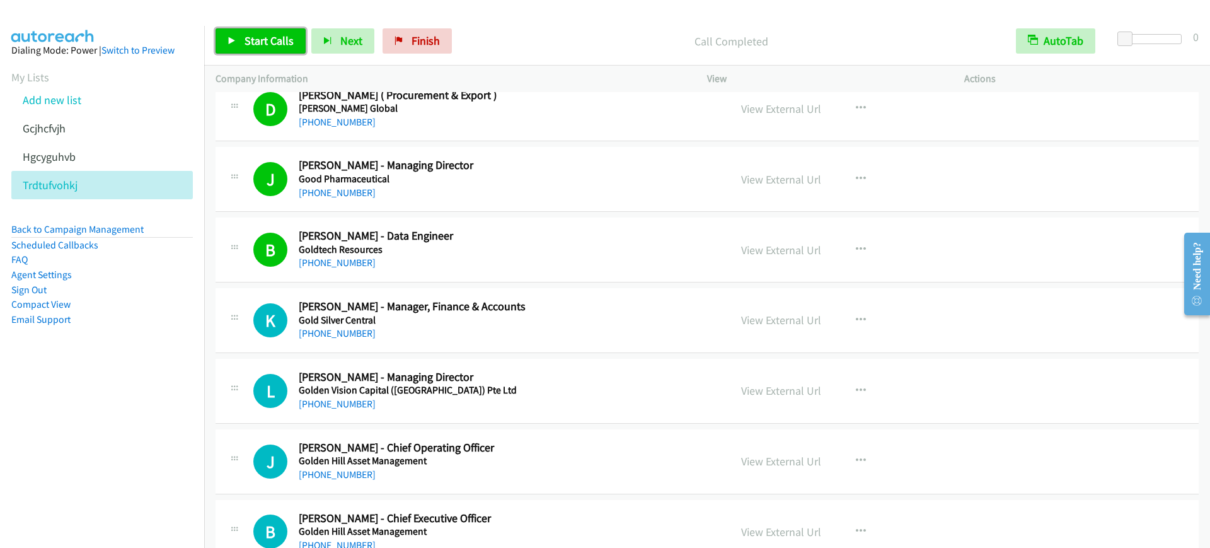
click at [240, 30] on link "Start Calls" at bounding box center [260, 40] width 90 height 25
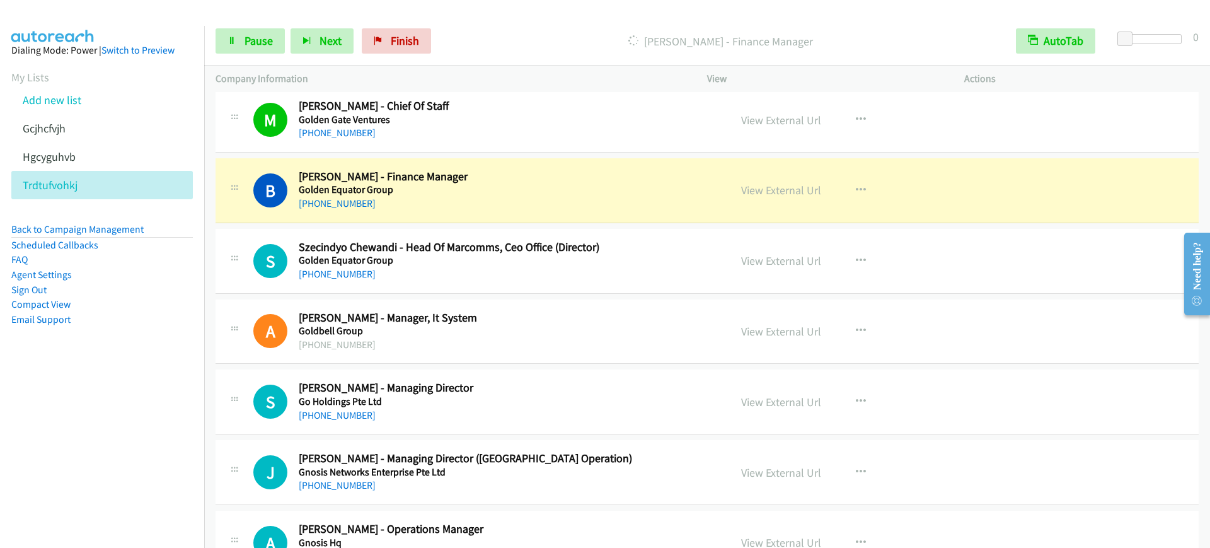
scroll to position [2442, 0]
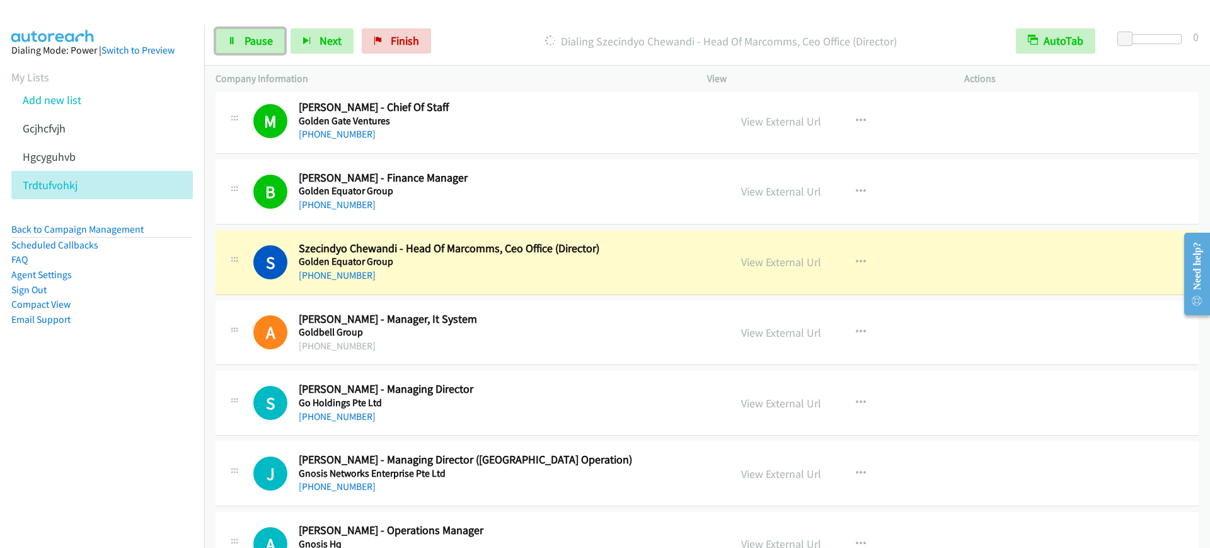
click at [251, 28] on link "Pause" at bounding box center [249, 40] width 69 height 25
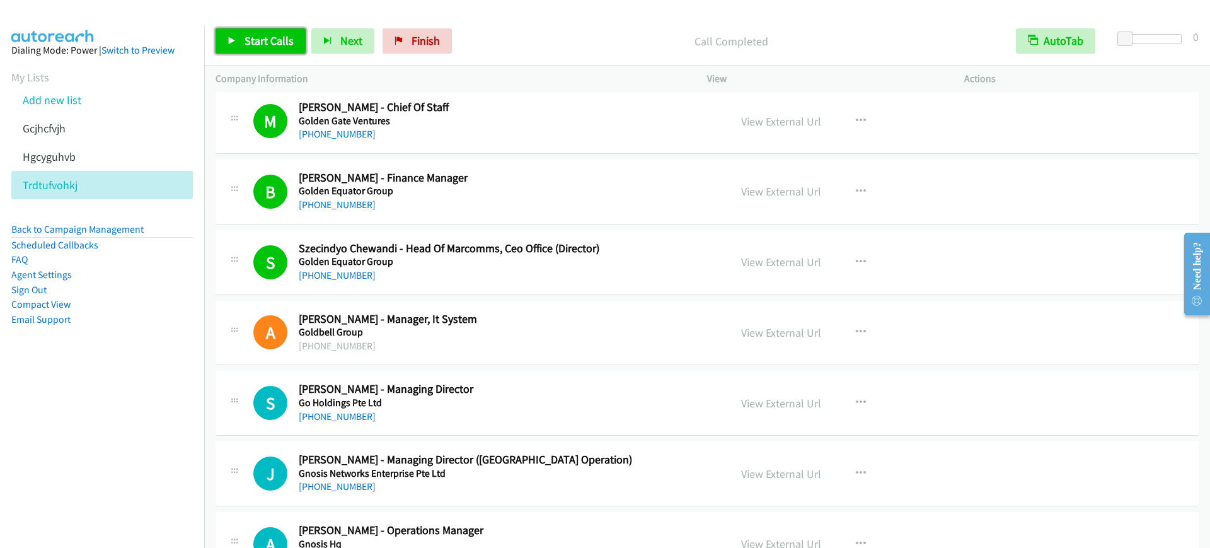
click at [258, 53] on link "Start Calls" at bounding box center [260, 40] width 90 height 25
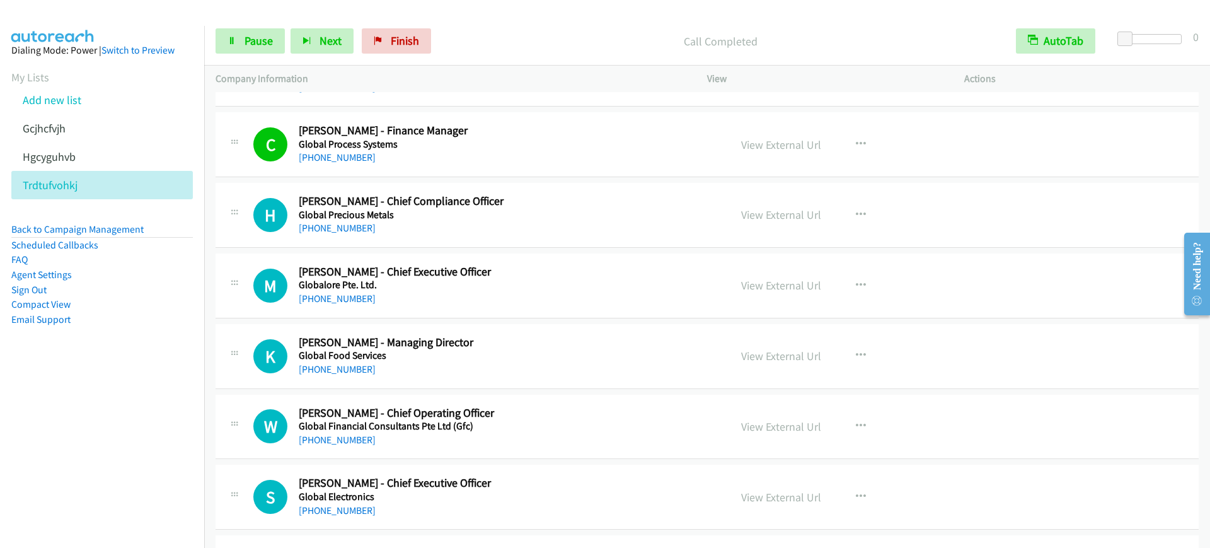
scroll to position [3150, 0]
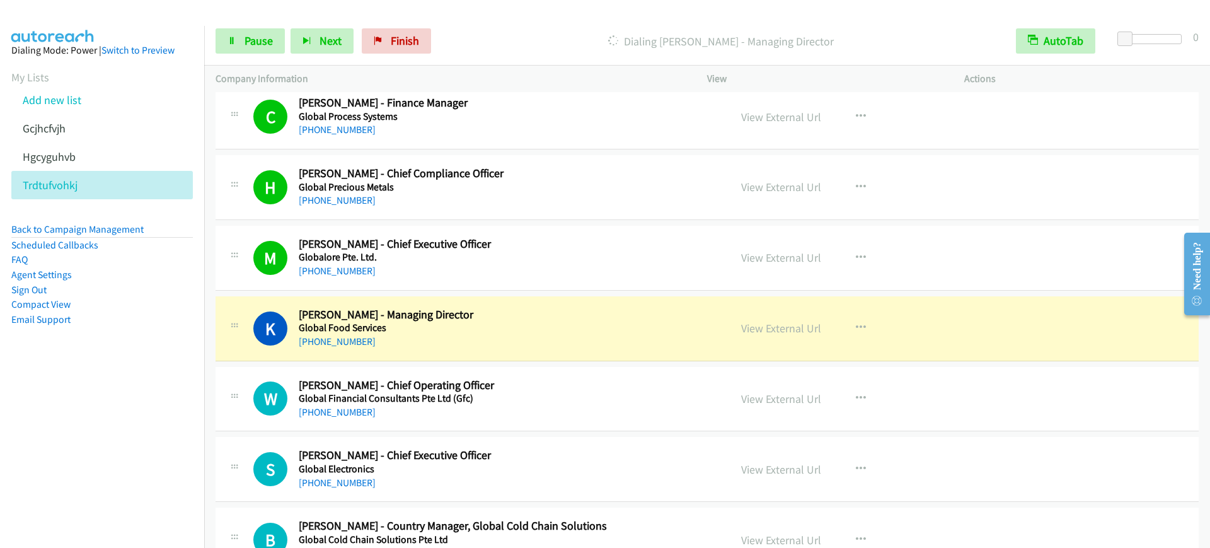
click at [510, 263] on div "+65 9003 8314" at bounding box center [506, 270] width 414 height 15
click at [781, 261] on link "View External Url" at bounding box center [781, 257] width 80 height 14
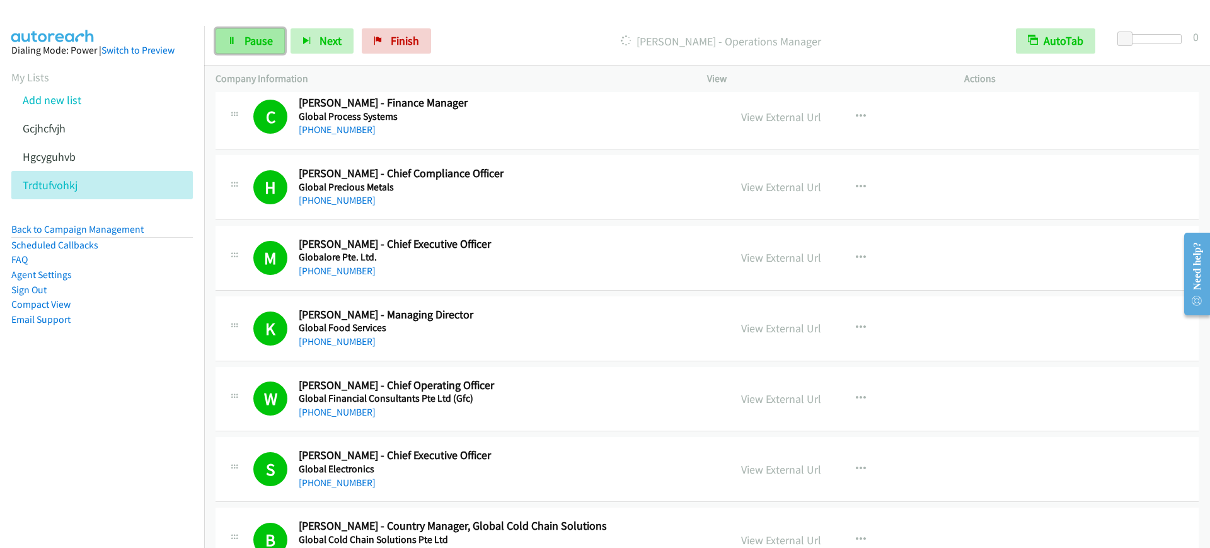
click at [248, 42] on span "Pause" at bounding box center [258, 40] width 28 height 14
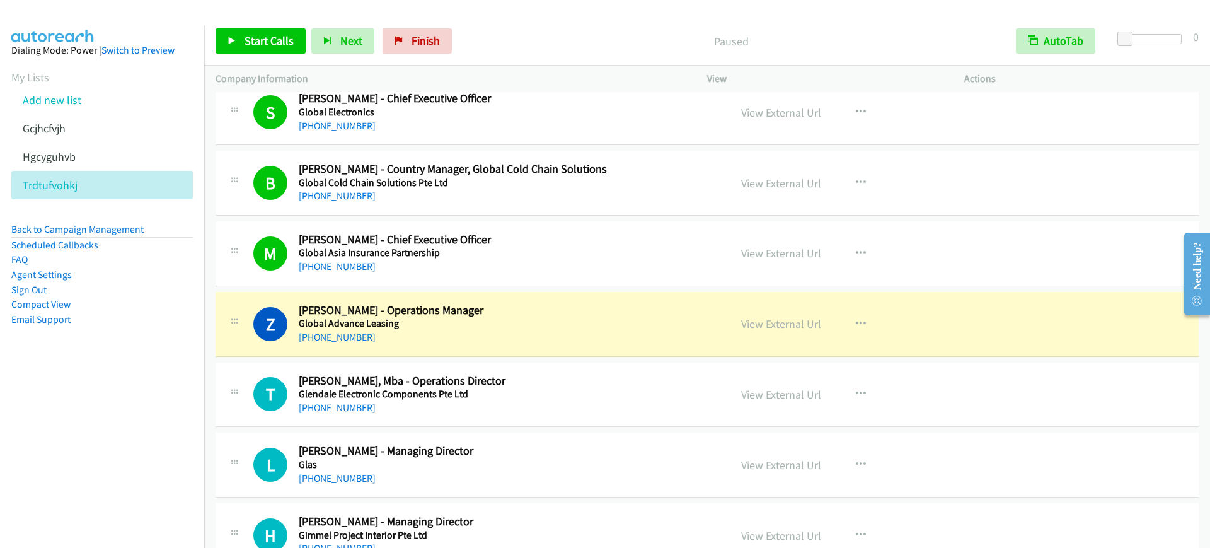
scroll to position [3623, 0]
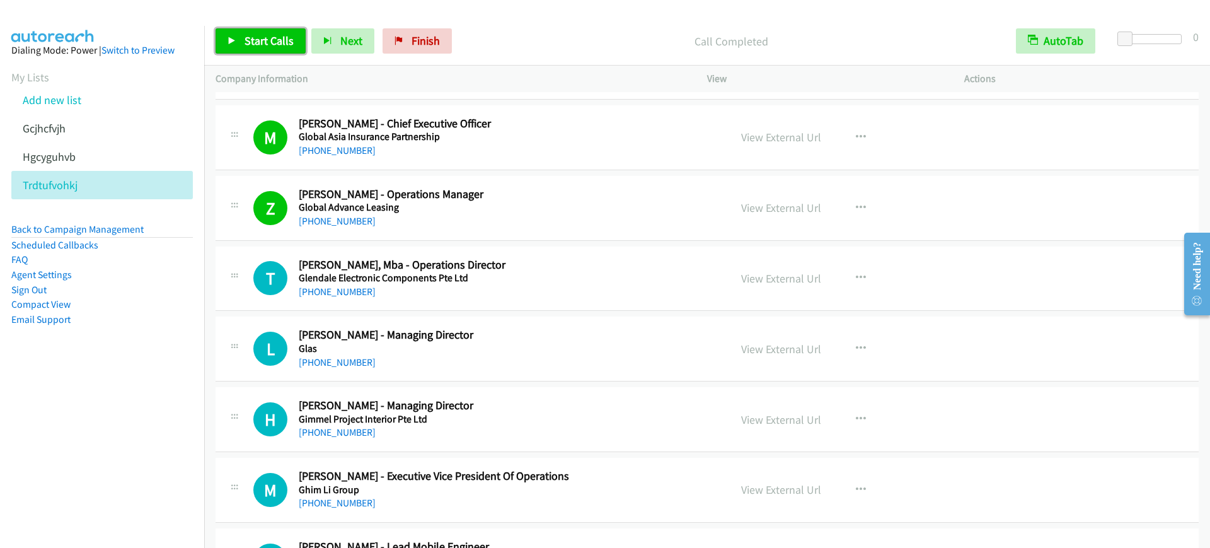
click at [278, 44] on span "Start Calls" at bounding box center [268, 40] width 49 height 14
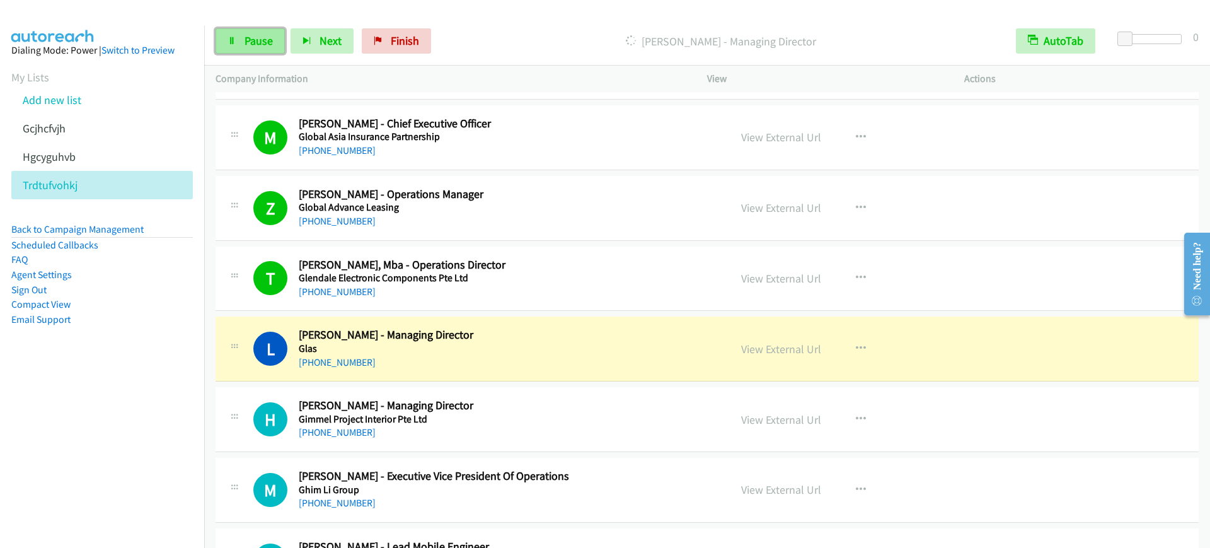
click at [246, 36] on span "Pause" at bounding box center [258, 40] width 28 height 14
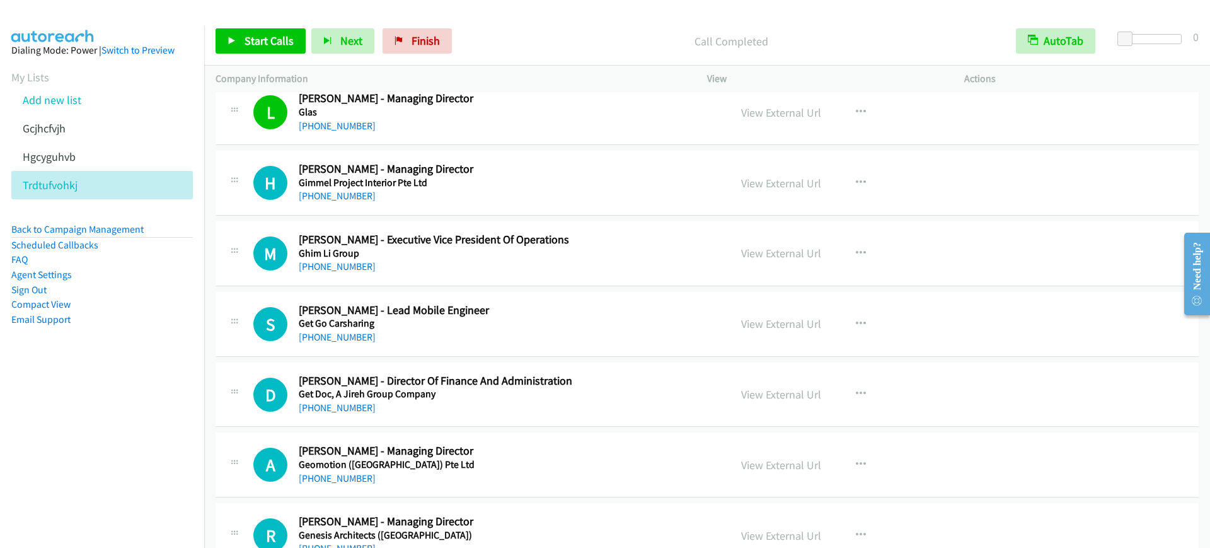
click at [148, 405] on nav "Dialing Mode: Power | Switch to Preview My Lists Add new list Gcjhcfvjh Hgcyguh…" at bounding box center [102, 300] width 205 height 548
click at [285, 32] on link "Start Calls" at bounding box center [260, 40] width 90 height 25
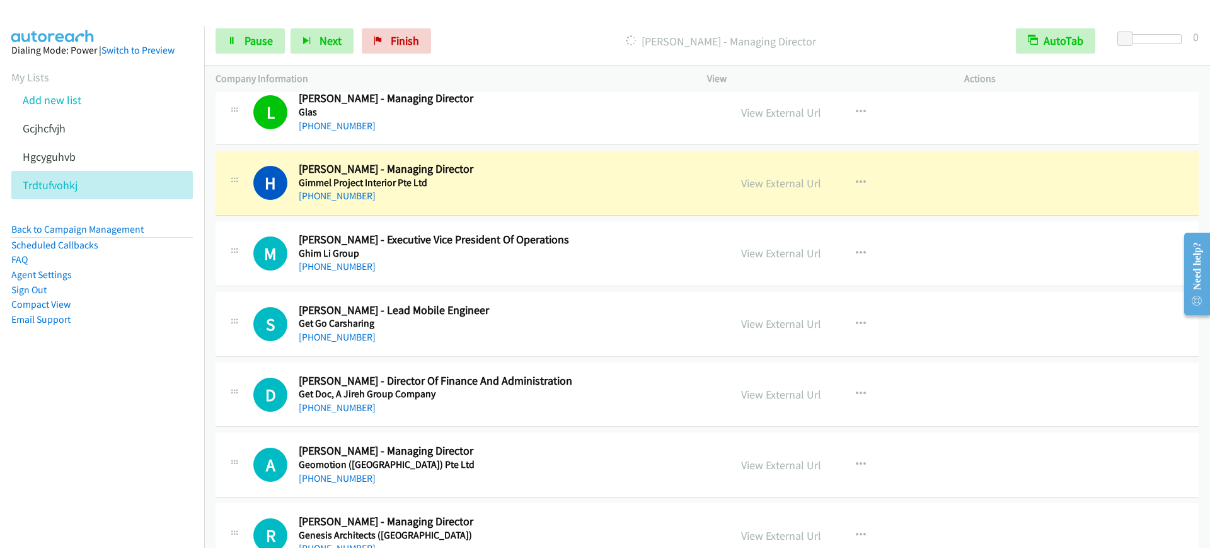
drag, startPoint x: 490, startPoint y: 122, endPoint x: 531, endPoint y: 122, distance: 41.0
click at [490, 122] on div "+65 8206 8862" at bounding box center [506, 125] width 414 height 15
click at [741, 114] on link "View External Url" at bounding box center [781, 112] width 80 height 14
click at [237, 38] on link "Pause" at bounding box center [249, 40] width 69 height 25
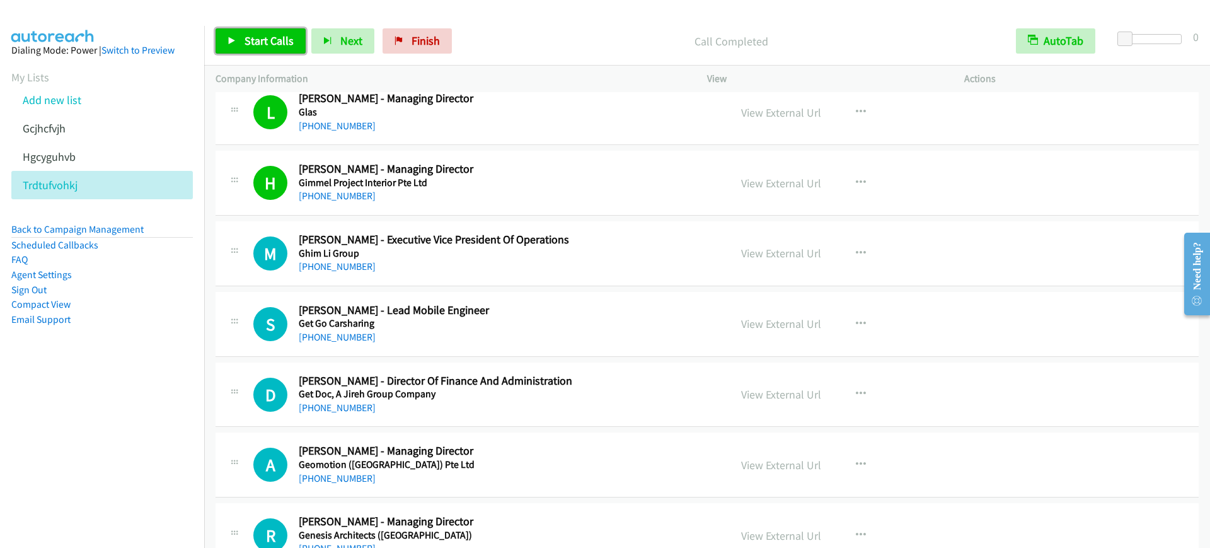
click at [260, 51] on link "Start Calls" at bounding box center [260, 40] width 90 height 25
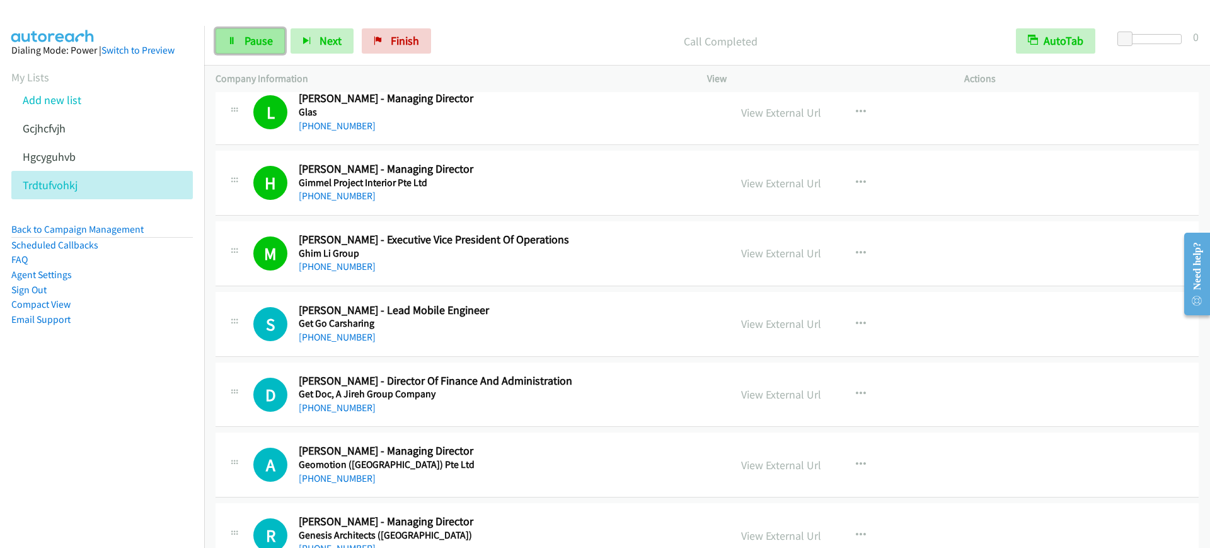
click at [239, 33] on link "Pause" at bounding box center [249, 40] width 69 height 25
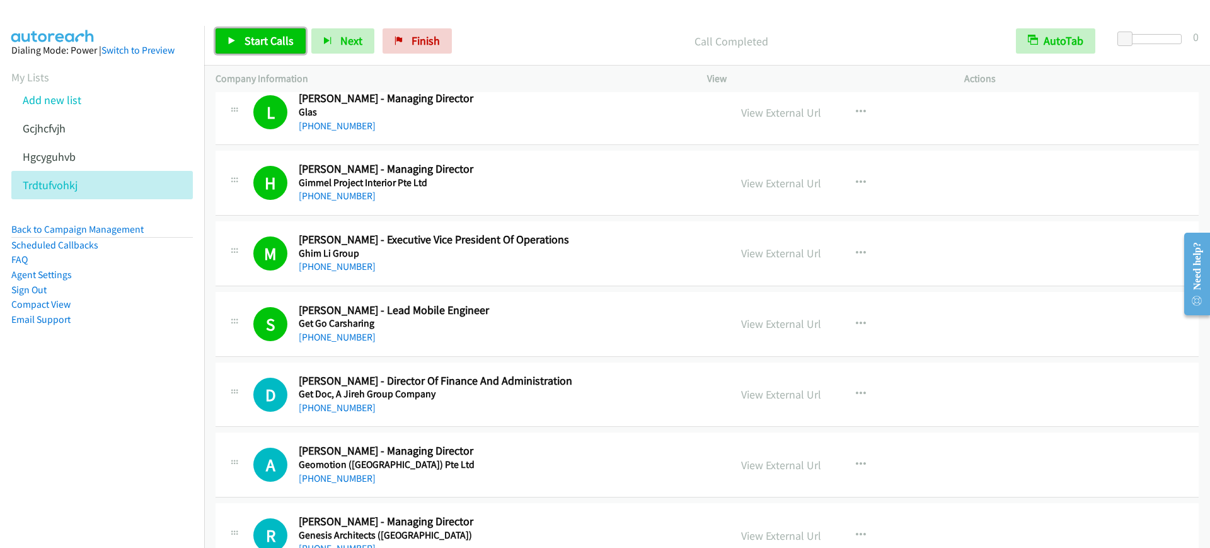
click at [226, 30] on link "Start Calls" at bounding box center [260, 40] width 90 height 25
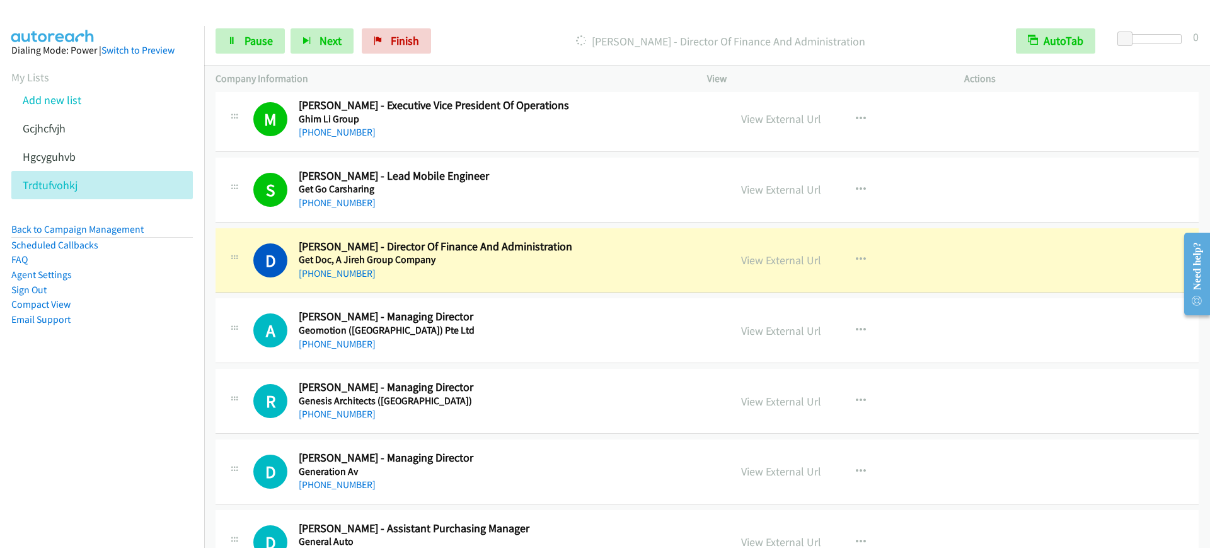
scroll to position [4017, 0]
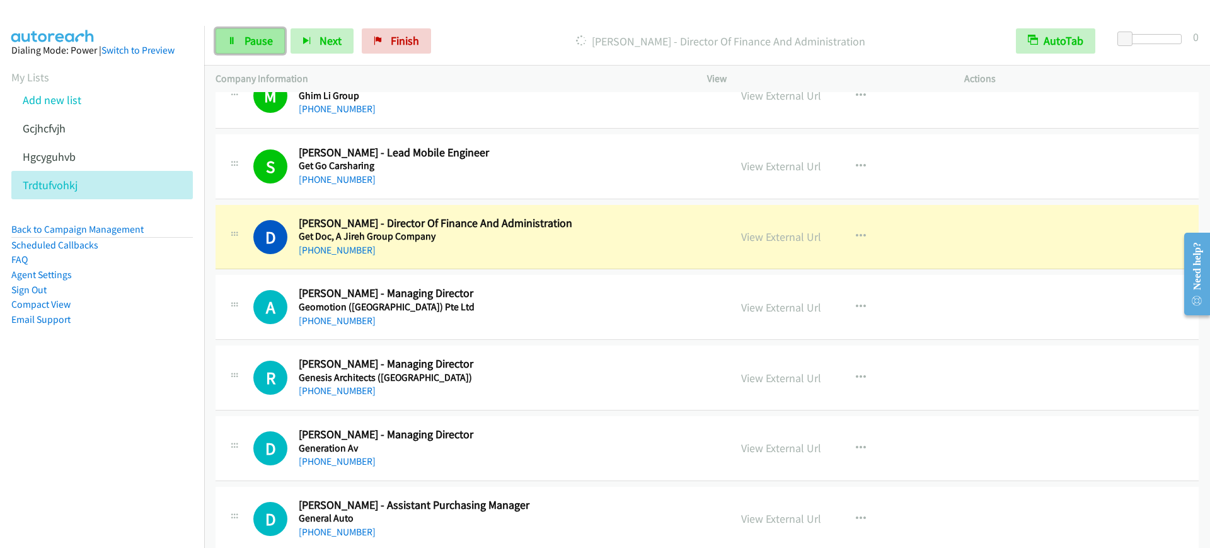
click at [235, 47] on link "Pause" at bounding box center [249, 40] width 69 height 25
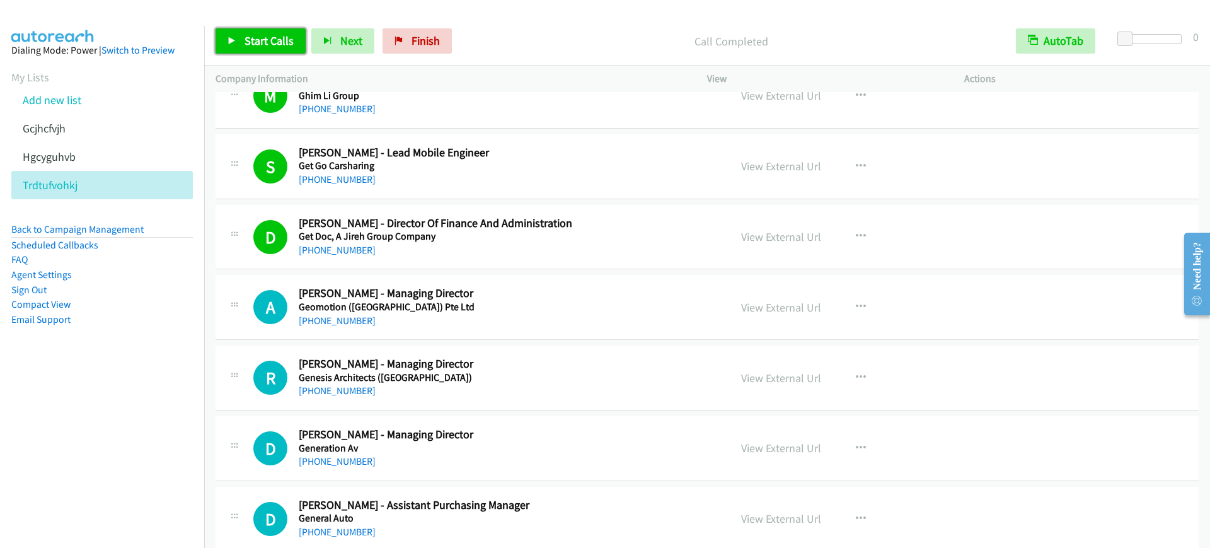
click at [227, 40] on link "Start Calls" at bounding box center [260, 40] width 90 height 25
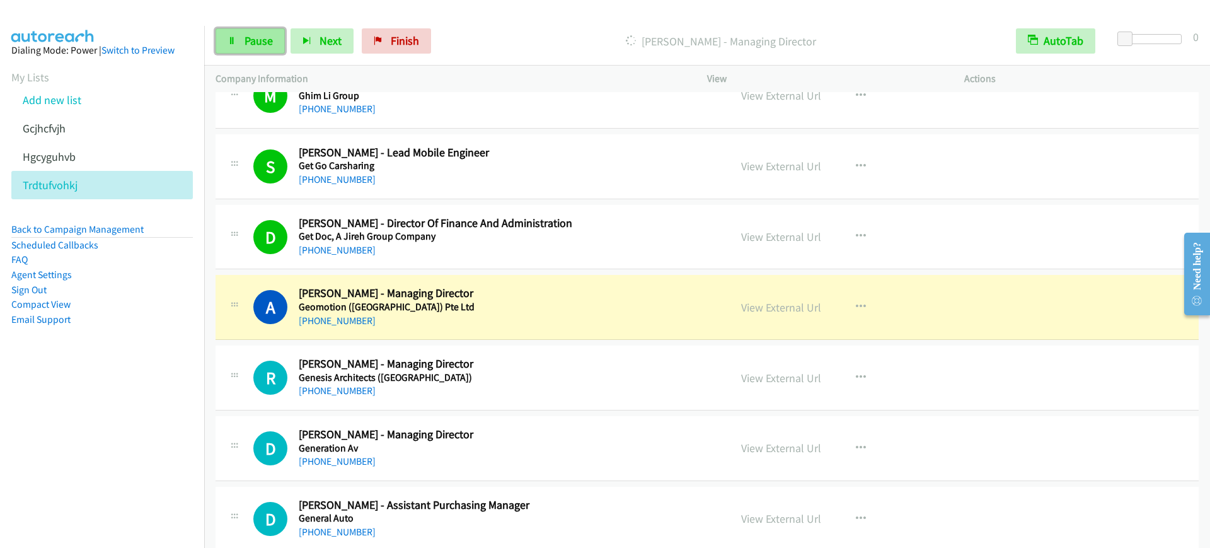
click at [241, 34] on link "Pause" at bounding box center [249, 40] width 69 height 25
click at [807, 233] on link "View External Url" at bounding box center [781, 236] width 80 height 14
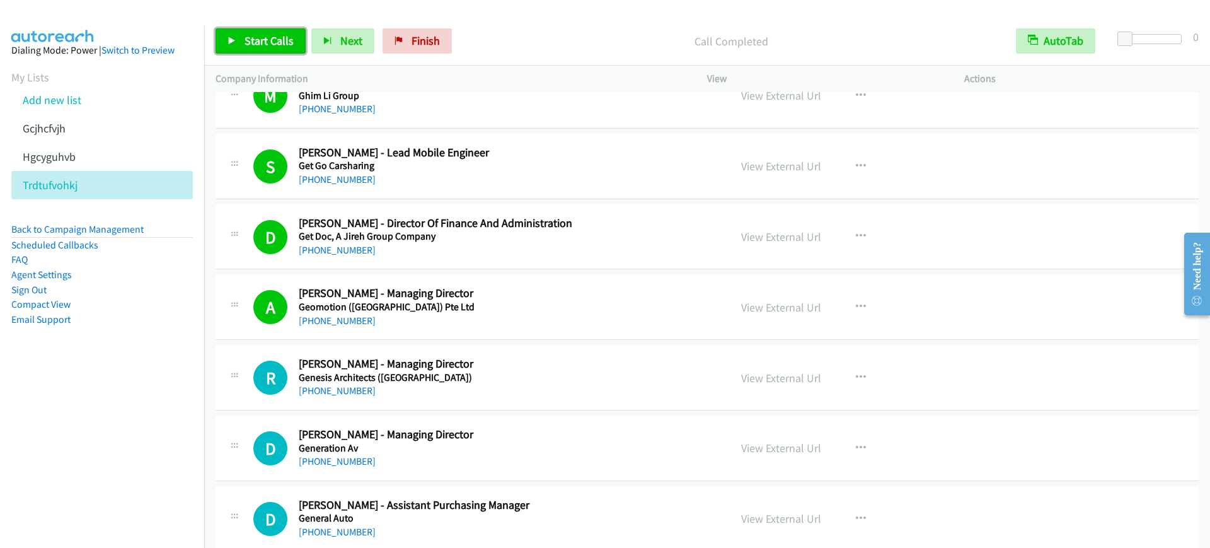
click at [265, 39] on span "Start Calls" at bounding box center [268, 40] width 49 height 14
click at [265, 39] on span "Pause" at bounding box center [258, 40] width 28 height 14
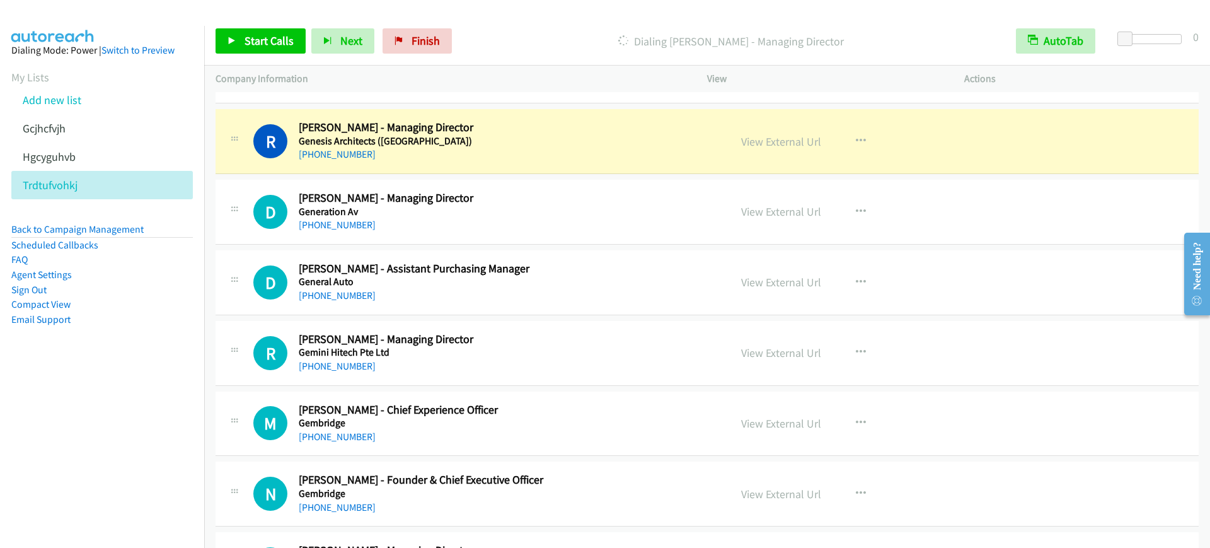
scroll to position [4096, 0]
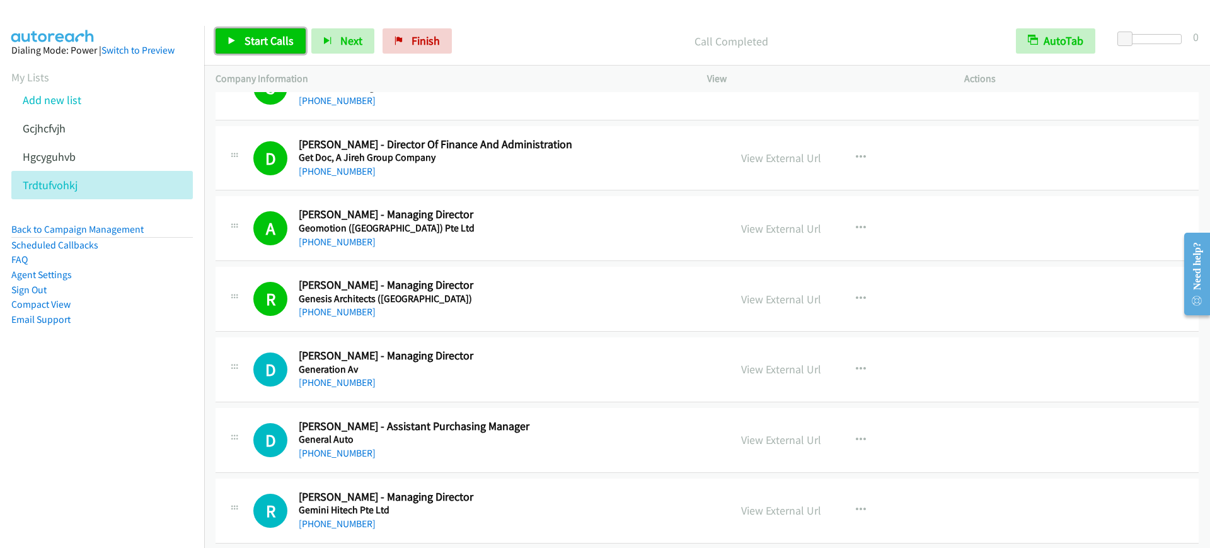
click at [217, 37] on link "Start Calls" at bounding box center [260, 40] width 90 height 25
click at [235, 31] on link "Pause" at bounding box center [249, 40] width 69 height 25
click at [230, 34] on link "Start Calls" at bounding box center [260, 40] width 90 height 25
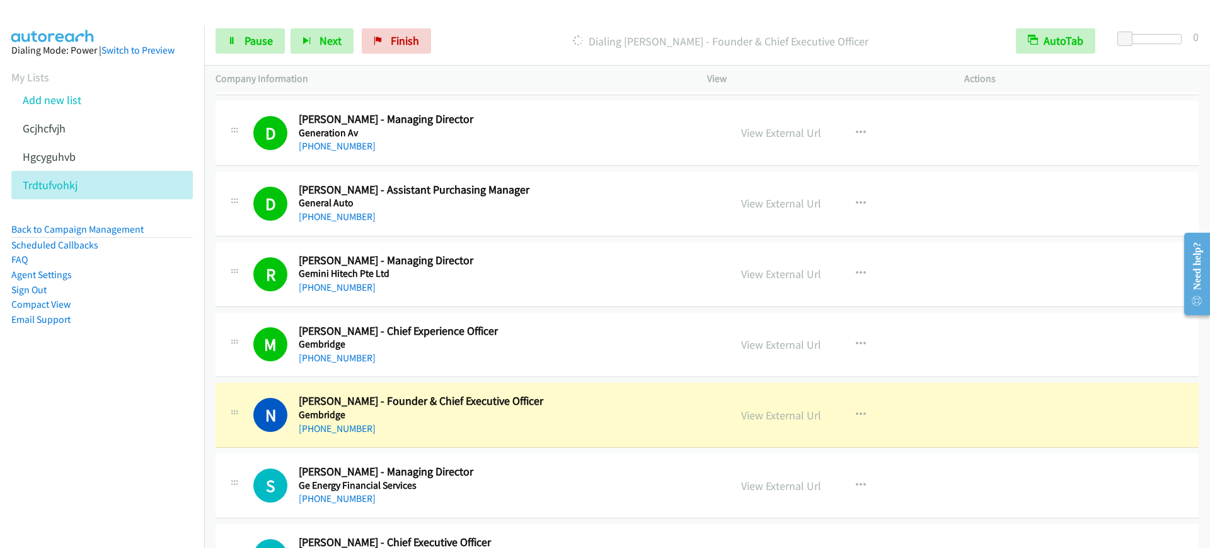
scroll to position [4568, 0]
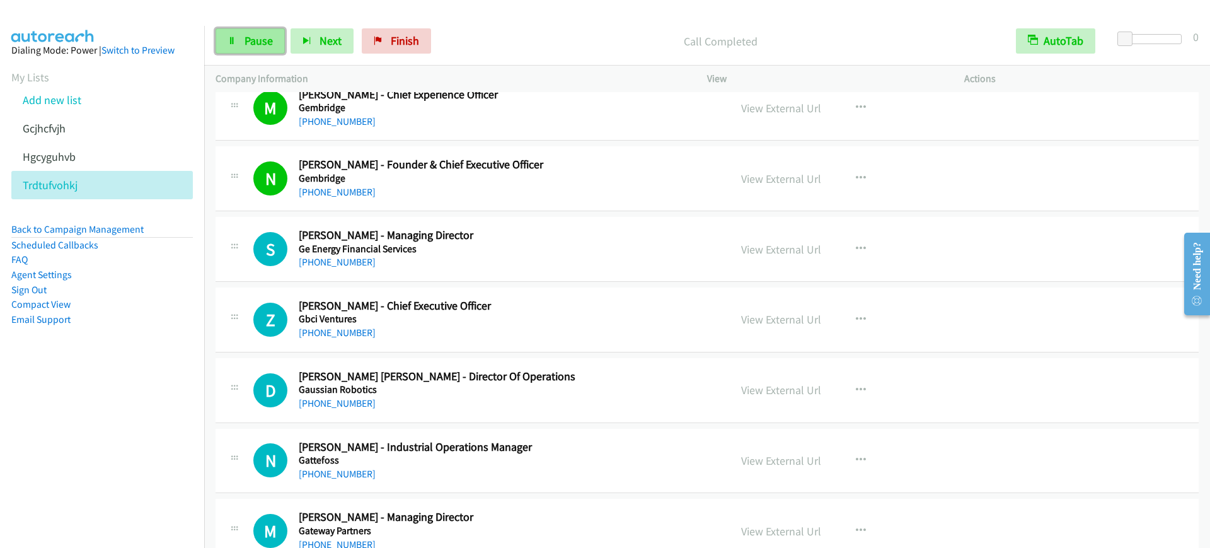
click at [238, 42] on link "Pause" at bounding box center [249, 40] width 69 height 25
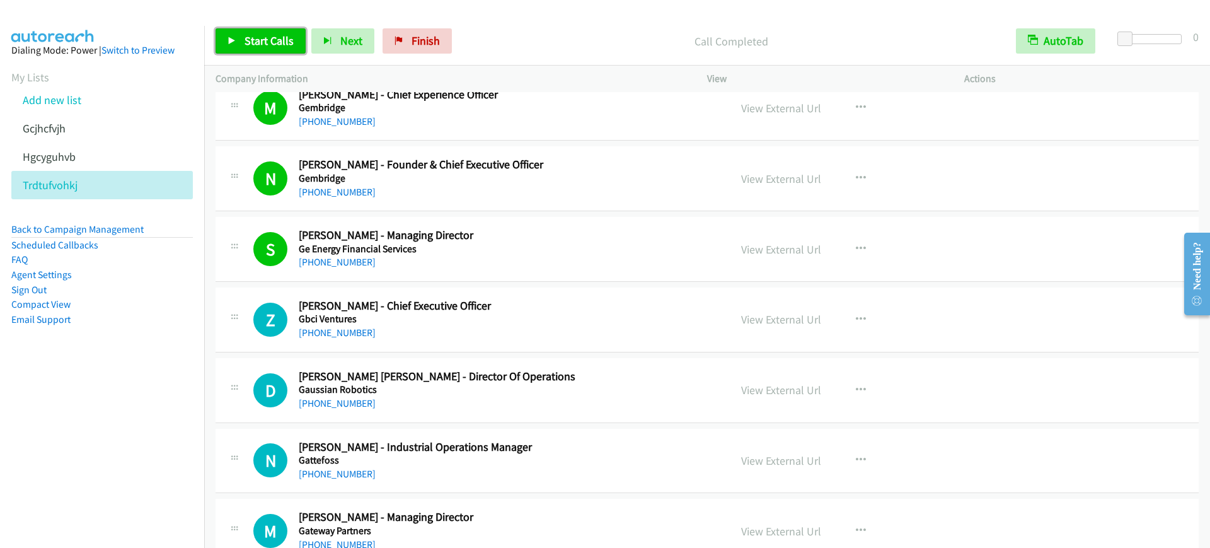
click at [234, 50] on link "Start Calls" at bounding box center [260, 40] width 90 height 25
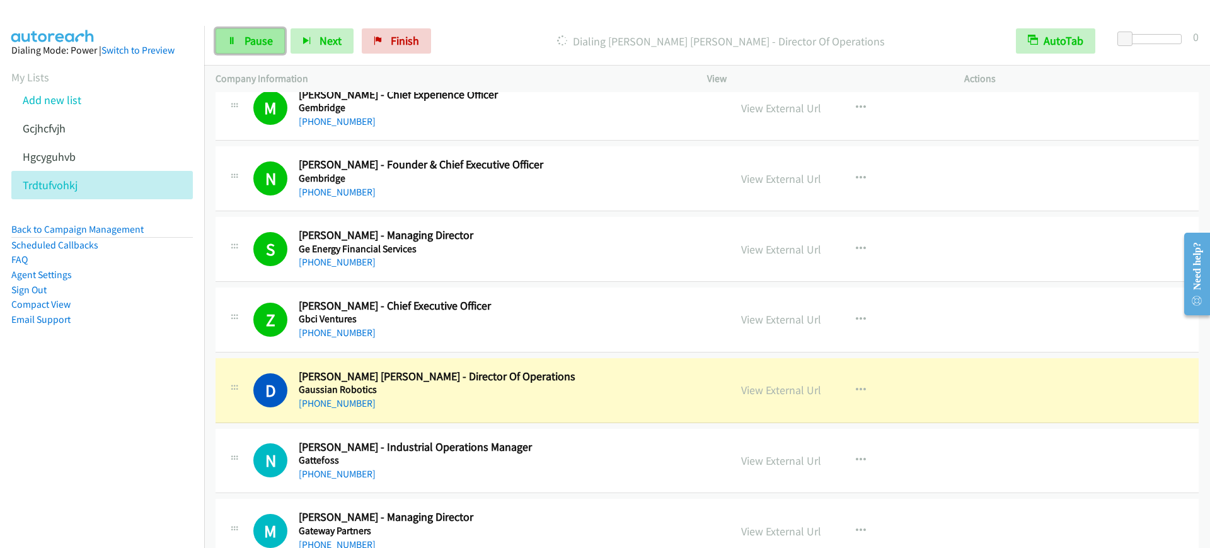
click at [234, 48] on link "Pause" at bounding box center [249, 40] width 69 height 25
